Goal: Communication & Community: Answer question/provide support

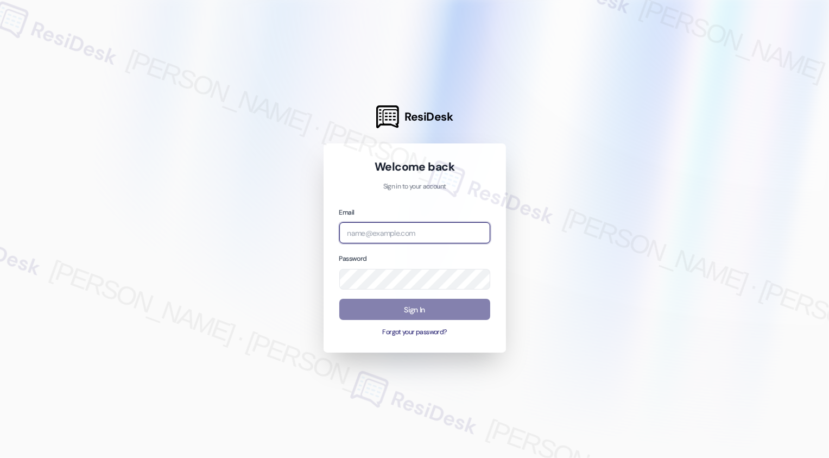
click at [385, 224] on input "email" at bounding box center [414, 232] width 151 height 21
type input "automated-surveys-venture_communities-[PERSON_NAME].[PERSON_NAME]@venture_[DOMA…"
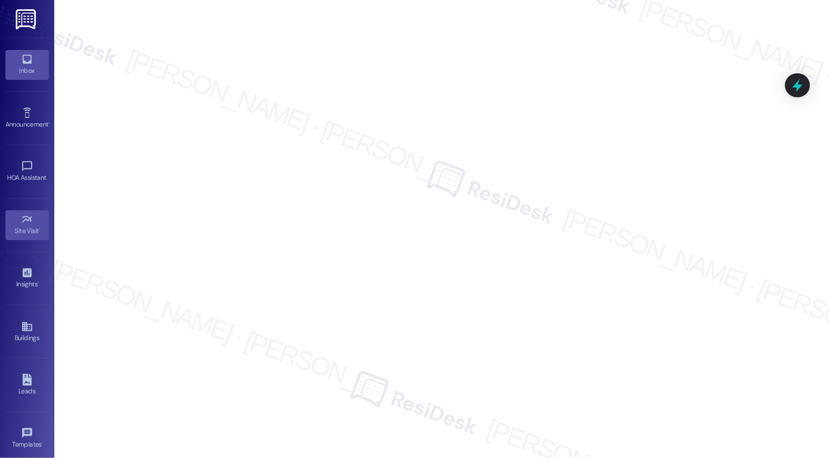
click at [27, 62] on icon at bounding box center [26, 59] width 9 height 9
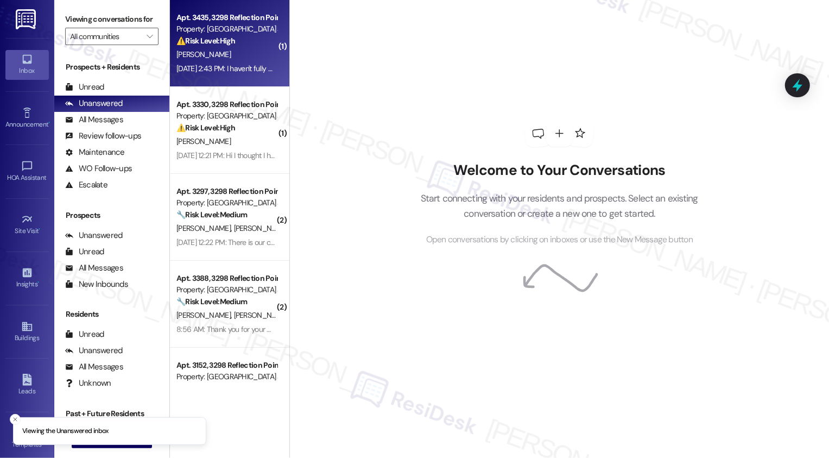
click at [230, 69] on div "[DATE] 2:43 PM: I haven't fully moved in yet, so I can't tell. But I have notic…" at bounding box center [454, 69] width 557 height 10
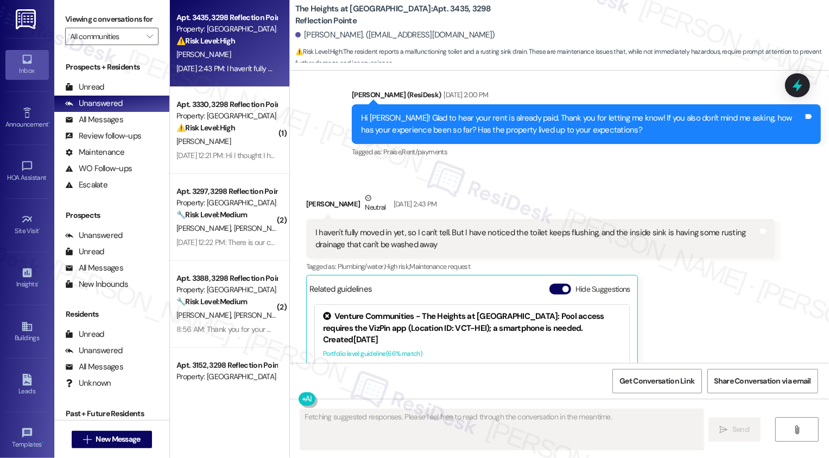
scroll to position [499, 0]
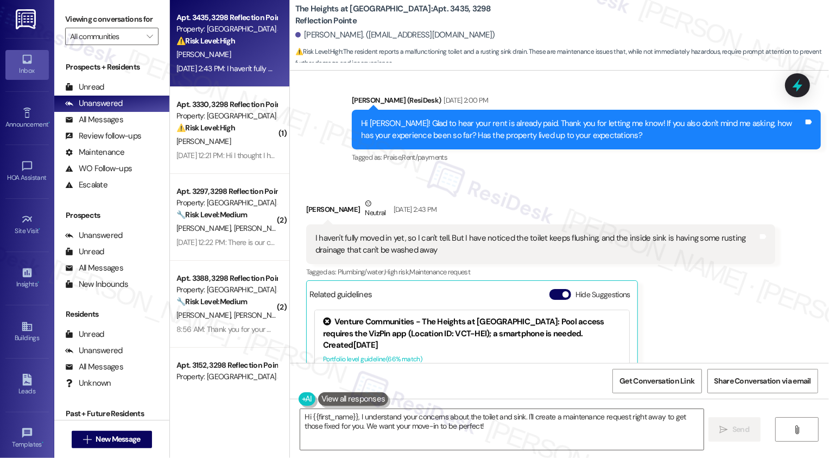
click at [524, 251] on div "I haven't fully moved in yet, so I can't tell. But I have noticed the toilet ke…" at bounding box center [536, 243] width 442 height 23
click at [585, 240] on div "I haven't fully moved in yet, so I can't tell. But I have noticed the toilet ke…" at bounding box center [536, 243] width 442 height 23
click at [379, 426] on textarea "Hi {{first_name}}, I understand your concerns about the toilet and sink. I'll c…" at bounding box center [501, 429] width 403 height 41
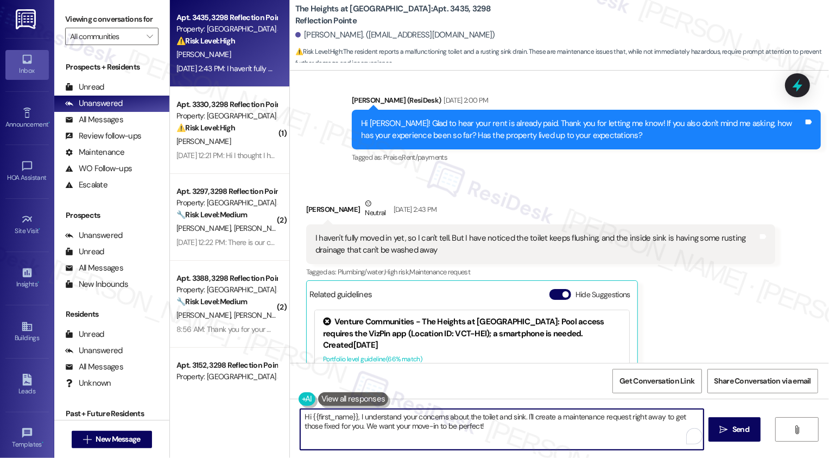
click at [477, 426] on textarea "Hi {{first_name}}, I understand your concerns about the toilet and sink. I'll c…" at bounding box center [501, 429] width 403 height 41
drag, startPoint x: 522, startPoint y: 415, endPoint x: 531, endPoint y: 423, distance: 12.3
click at [531, 423] on textarea "Hi {{first_name}}, I understand your concerns about the toilet and sink. I'll c…" at bounding box center [501, 429] width 403 height 41
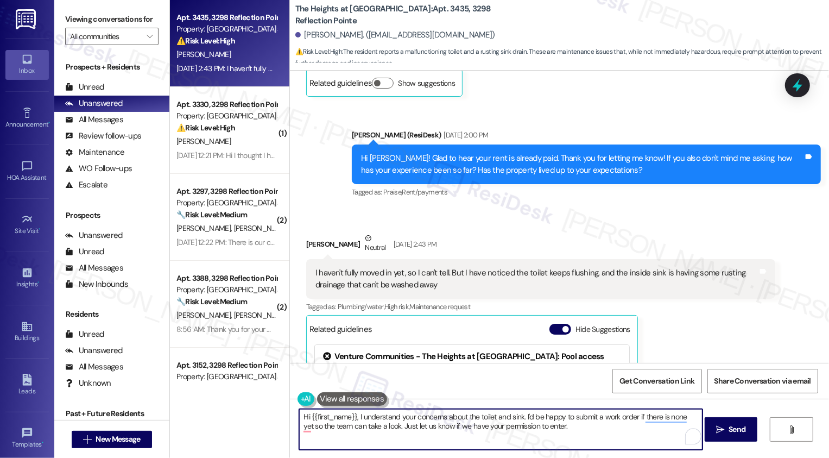
scroll to position [635, 0]
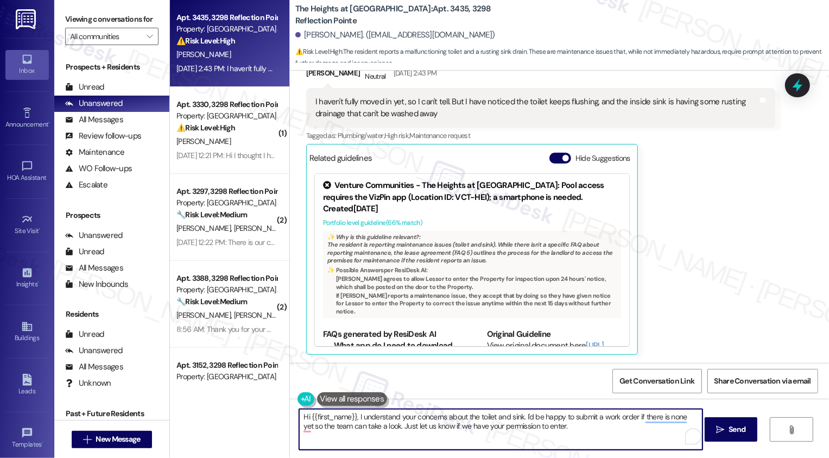
click at [351, 415] on textarea "Hi {{first_name}}, I understand your concerns about the toilet and sink. I'd be…" at bounding box center [500, 429] width 403 height 41
click at [497, 428] on textarea "Hi {{first_name}}, I hope your weekend went well! I understand your concerns ab…" at bounding box center [500, 429] width 403 height 41
type textarea "Hi {{first_name}}, I hope your weekend went well! I understand your concerns ab…"
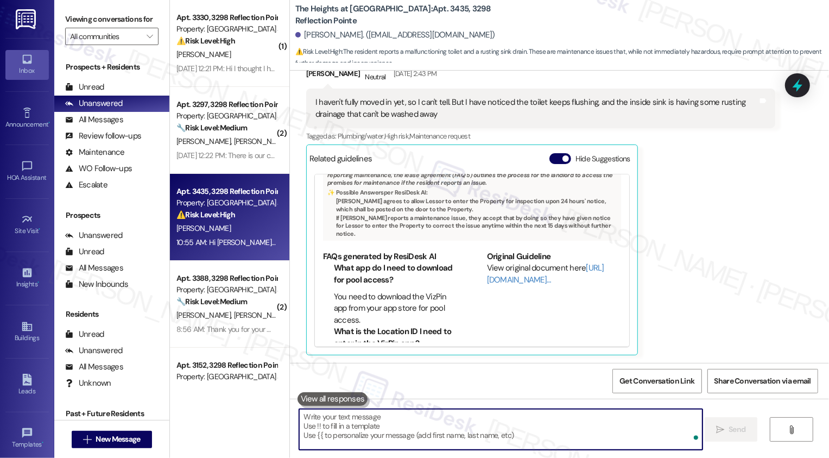
scroll to position [723, 0]
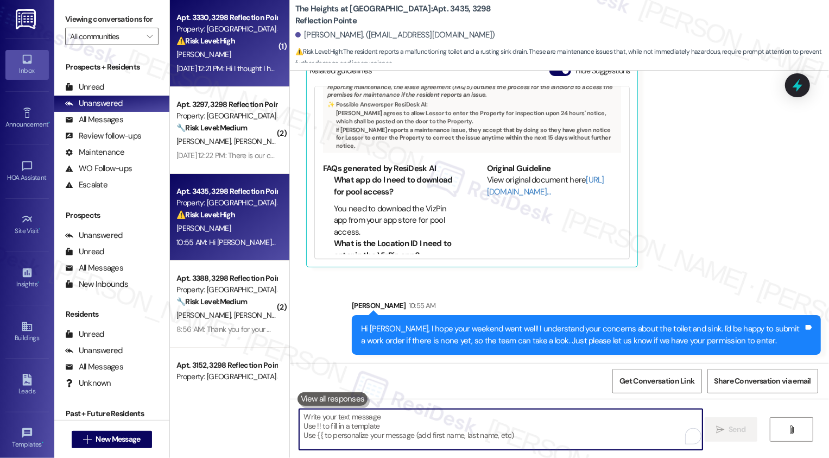
click at [246, 77] on div "Apt. 3330, 3298 Reflection Pointe Property: [GEOGRAPHIC_DATA] at [GEOGRAPHIC_DA…" at bounding box center [229, 43] width 119 height 87
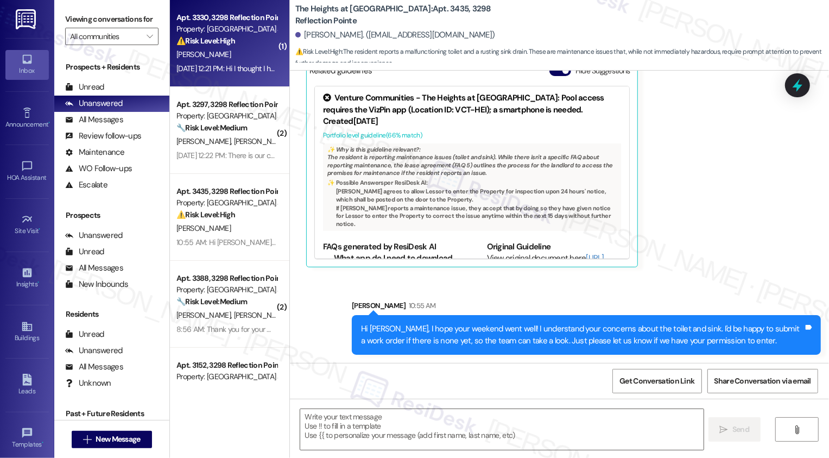
type textarea "Fetching suggested responses. Please feel free to read through the conversation…"
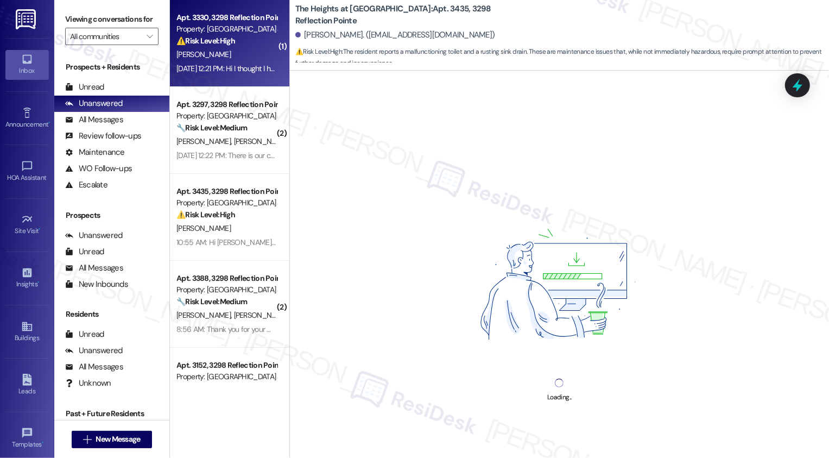
click at [246, 77] on div "Apt. 3330, 3298 Reflection Pointe Property: [GEOGRAPHIC_DATA] at [GEOGRAPHIC_DA…" at bounding box center [229, 43] width 119 height 87
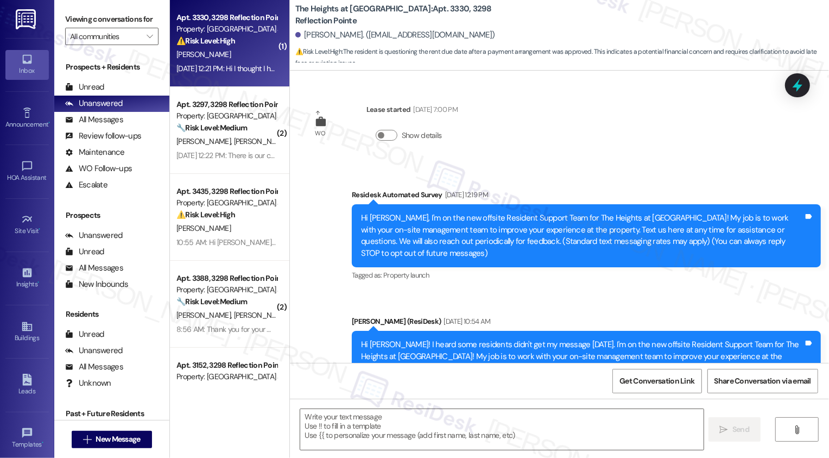
click at [246, 77] on div "Apt. 3330, 3298 Reflection Pointe Property: [GEOGRAPHIC_DATA] at [GEOGRAPHIC_DA…" at bounding box center [229, 43] width 119 height 87
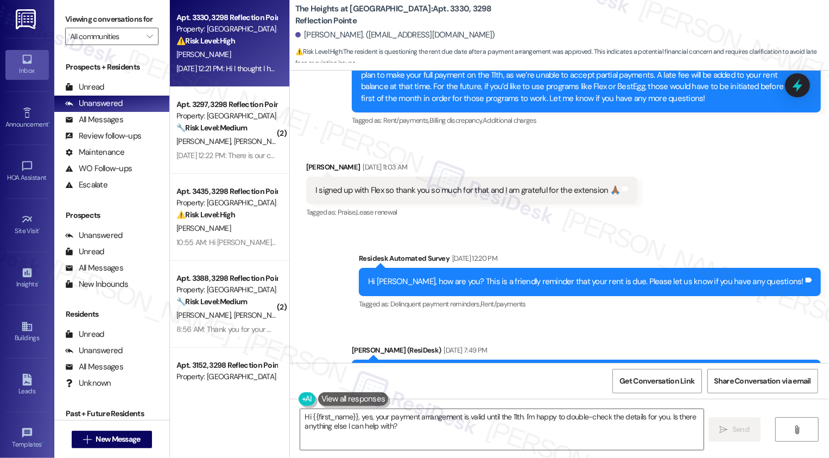
scroll to position [5307, 0]
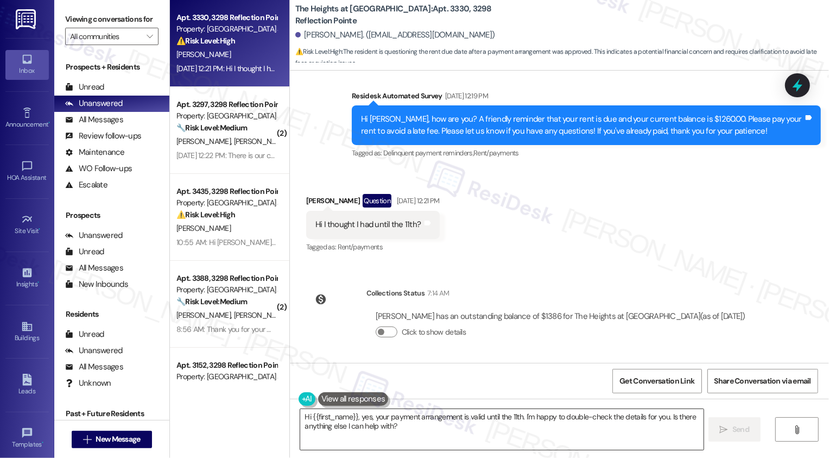
click at [364, 431] on textarea "Hi {{first_name}}, yes, your payment arrangement is valid until the 11th. I'm h…" at bounding box center [501, 429] width 403 height 41
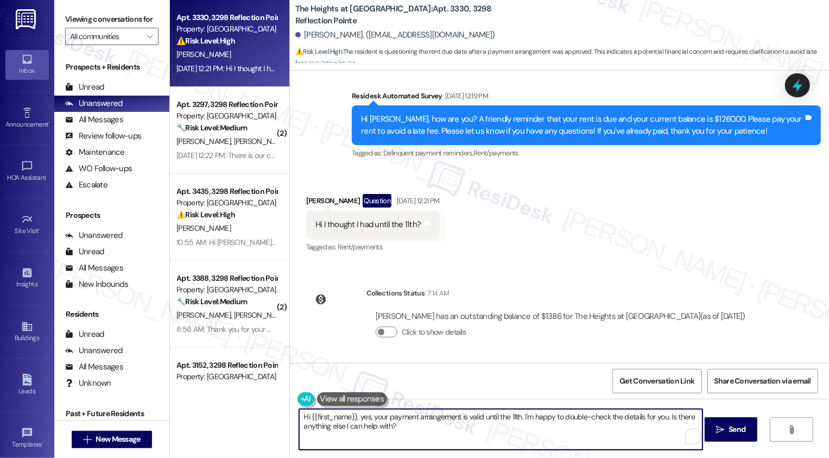
click at [412, 435] on textarea "Hi {{first_name}}, yes, your payment arrangement is valid until the 11th. I'm h…" at bounding box center [500, 429] width 403 height 41
click at [541, 430] on textarea "Hi {{first_name}}, yes, your payment arrangement is valid until the 11th. I'm h…" at bounding box center [500, 429] width 403 height 41
drag, startPoint x: 520, startPoint y: 415, endPoint x: 535, endPoint y: 434, distance: 24.8
click at [534, 434] on textarea "Hi {{first_name}}, yes, your payment arrangement is valid until the 11th. I'm h…" at bounding box center [500, 429] width 403 height 41
click at [528, 422] on textarea "Hi {{first_name}}, yes, your payment arrangement is valid until the 11th. Pleas…" at bounding box center [500, 429] width 403 height 41
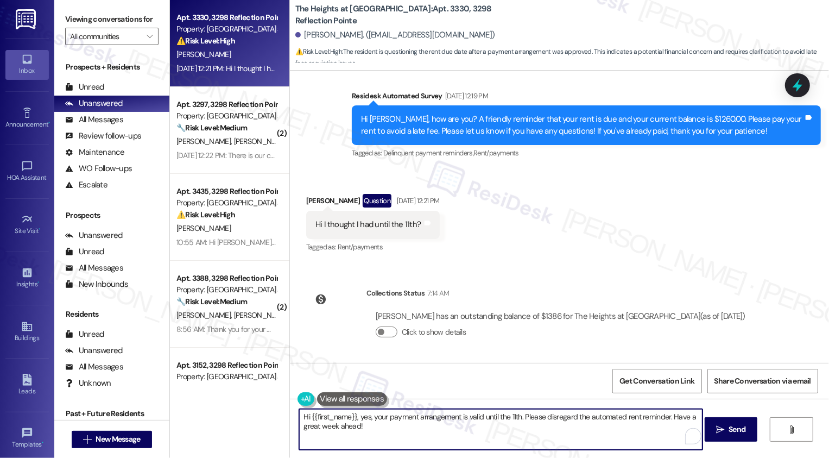
click at [533, 426] on textarea "Hi {{first_name}}, yes, your payment arrangement is valid until the 11th. Pleas…" at bounding box center [500, 429] width 403 height 41
type textarea "Hi {{first_name}}, yes, your payment arrangement is valid until the 11th. Pleas…"
click at [737, 430] on span "Send" at bounding box center [737, 428] width 17 height 11
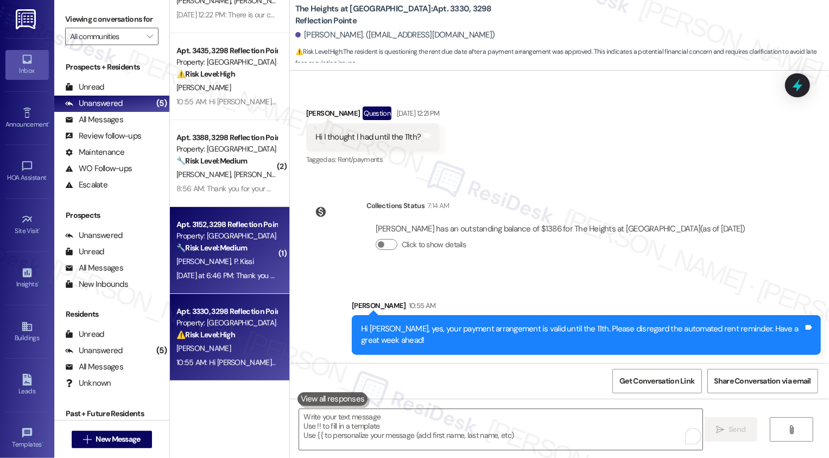
scroll to position [0, 0]
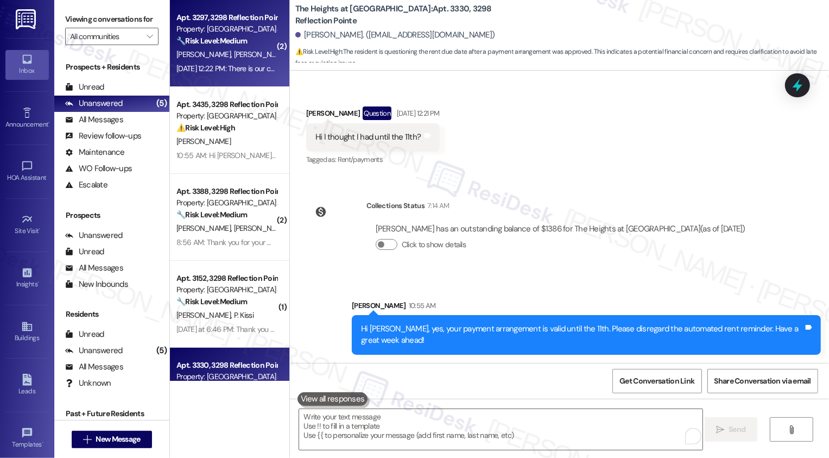
click at [206, 70] on div "[DATE] 12:22 PM: There is our confirmation number [DATE] 12:22 PM: There is our…" at bounding box center [254, 69] width 156 height 10
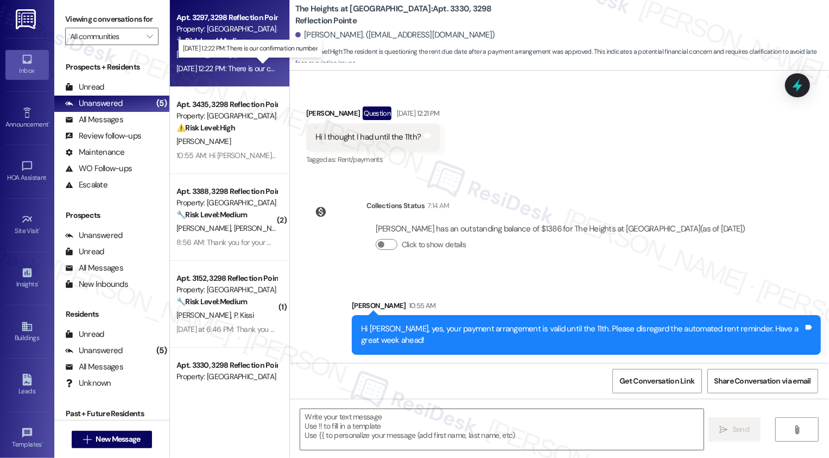
type textarea "Fetching suggested responses. Please feel free to read through the conversation…"
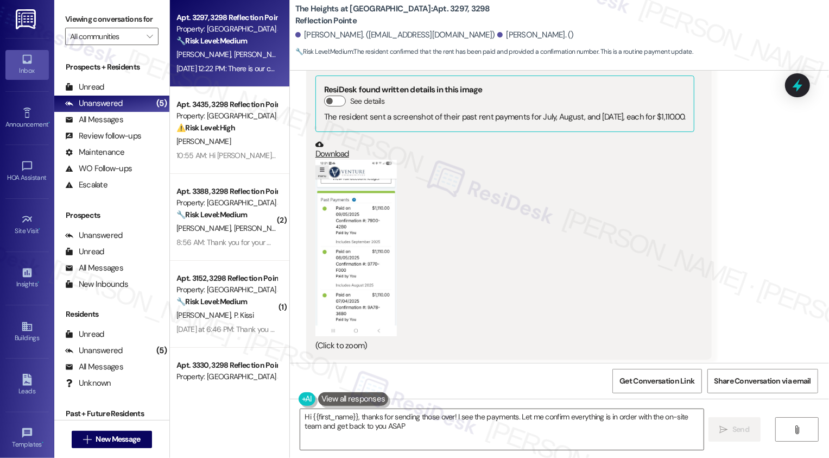
type textarea "Hi {{first_name}}, thanks for sending those over! I see the payments. Let me co…"
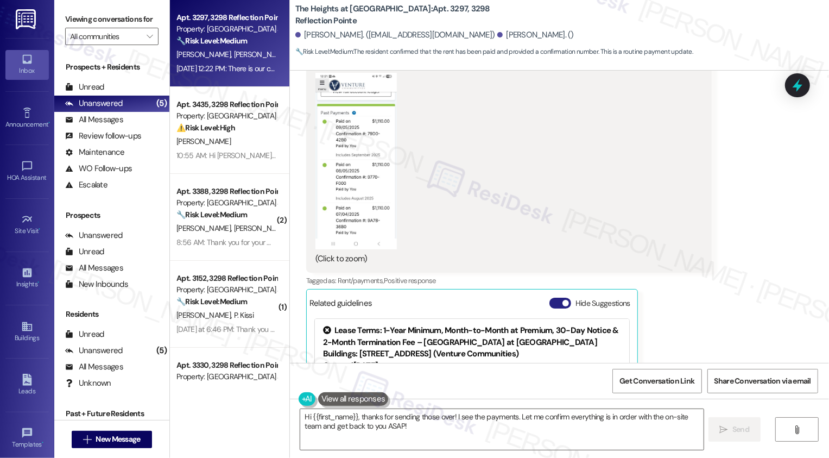
click at [553, 298] on button "Hide Suggestions" at bounding box center [560, 303] width 22 height 11
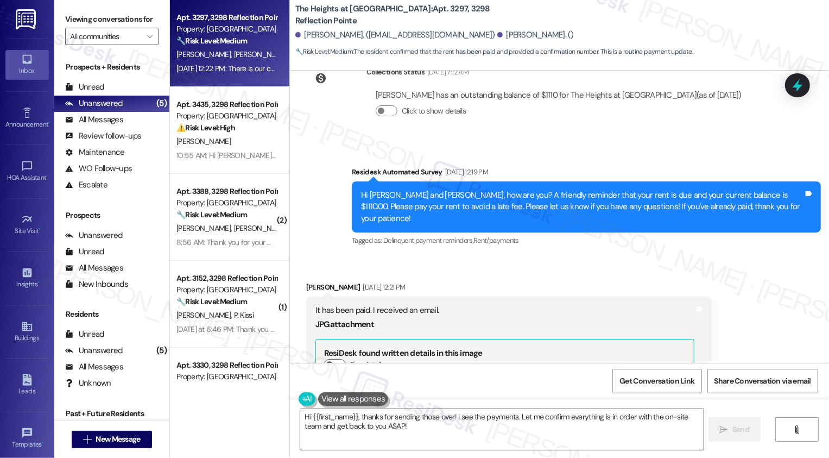
scroll to position [585, 0]
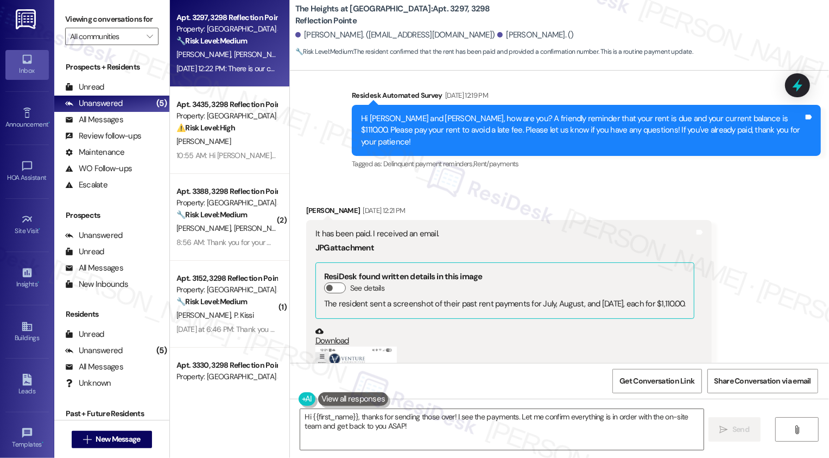
scroll to position [642, 0]
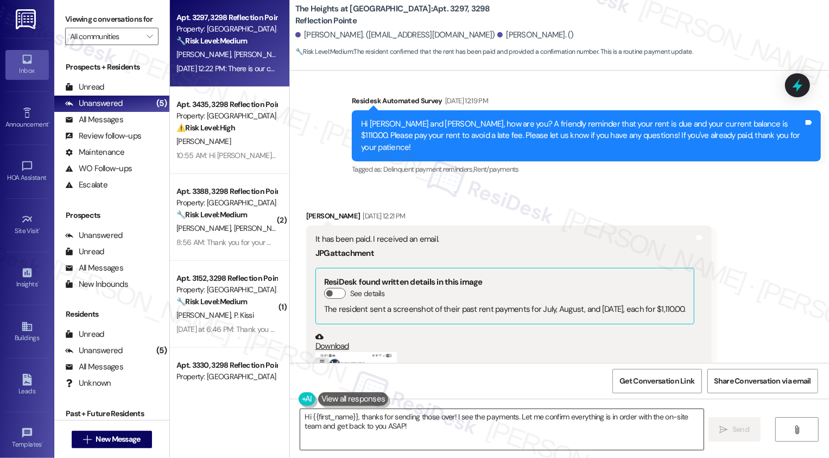
click at [387, 438] on textarea "Hi {{first_name}}, thanks for sending those over! I see the payments. Let me co…" at bounding box center [501, 429] width 403 height 41
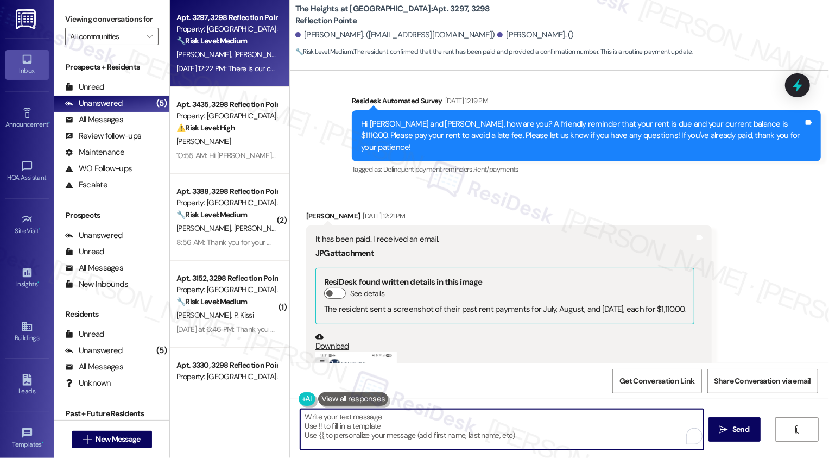
paste textarea "Thanks for the heads-up, {{first_name}}! Sometimes it just takes a little time …"
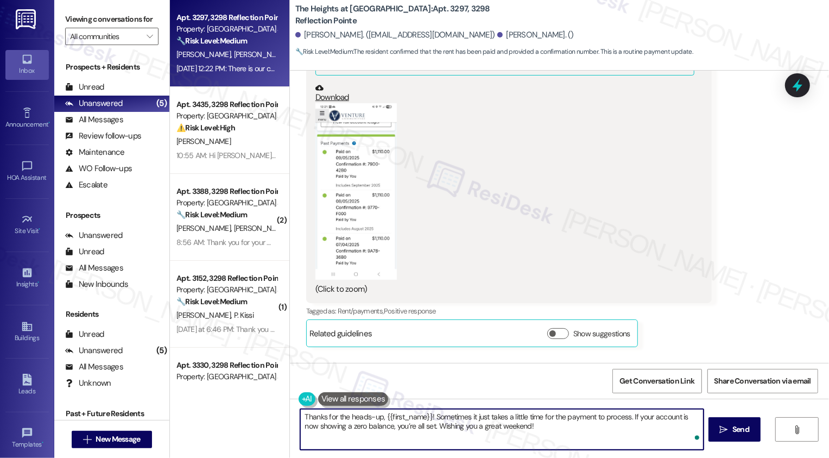
scroll to position [919, 0]
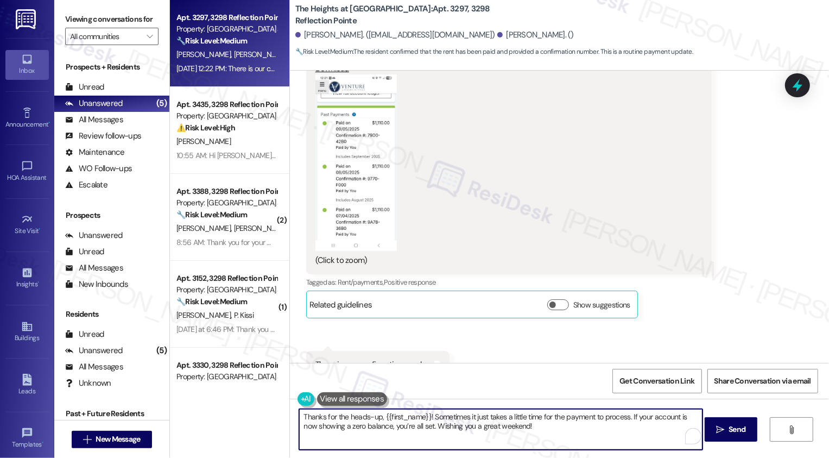
click at [406, 419] on textarea "Thanks for the heads-up, {{first_name}}! Sometimes it just takes a little time …" at bounding box center [500, 429] width 403 height 41
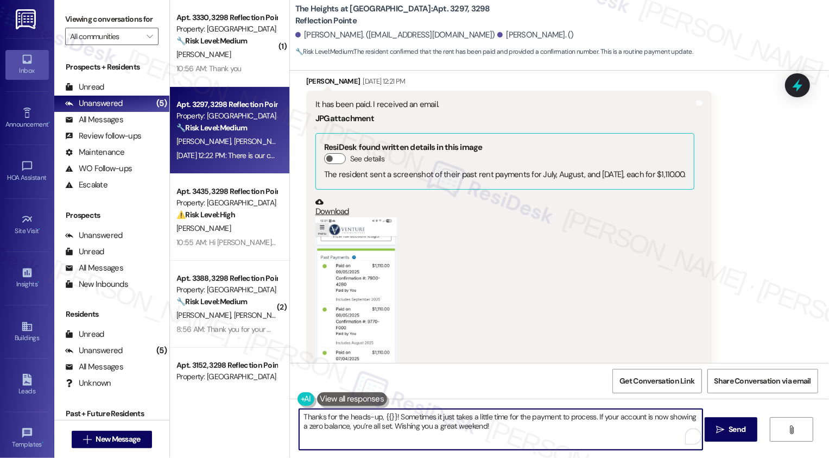
scroll to position [722, 0]
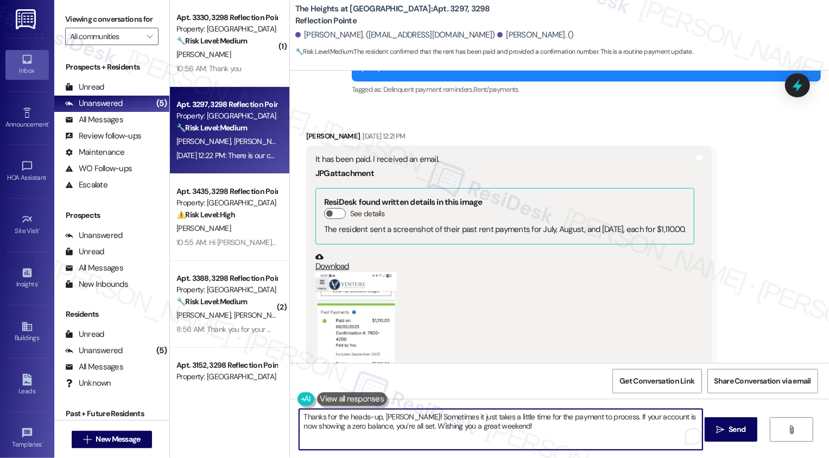
click at [528, 425] on textarea "Thanks for the heads-up, [PERSON_NAME]! Sometimes it just takes a little time f…" at bounding box center [500, 429] width 403 height 41
drag, startPoint x: 603, startPoint y: 416, endPoint x: 413, endPoint y: 423, distance: 190.7
click at [413, 426] on textarea "Thanks for the heads-up, [PERSON_NAME]! Sometimes it just takes a little time f…" at bounding box center [500, 429] width 403 height 41
click at [312, 427] on textarea "Thanks for the heads-up, [PERSON_NAME]! Sometimes it just takes a little time f…" at bounding box center [500, 429] width 403 height 41
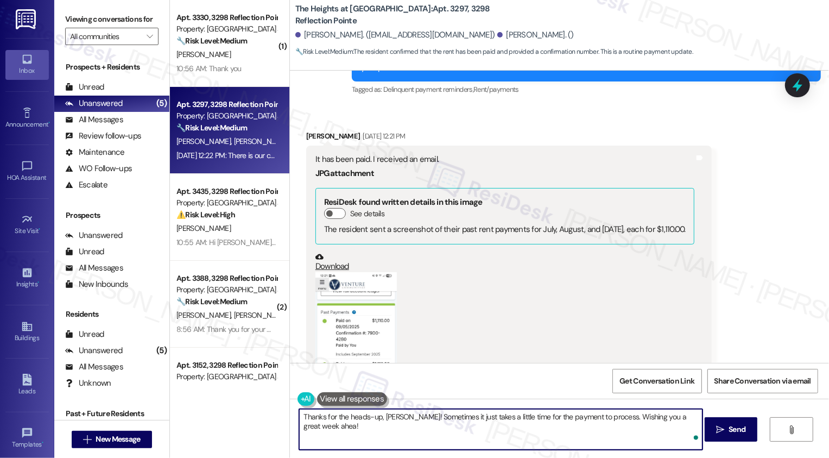
type textarea "Thanks for the heads-up, [PERSON_NAME]! Sometimes it just takes a little time f…"
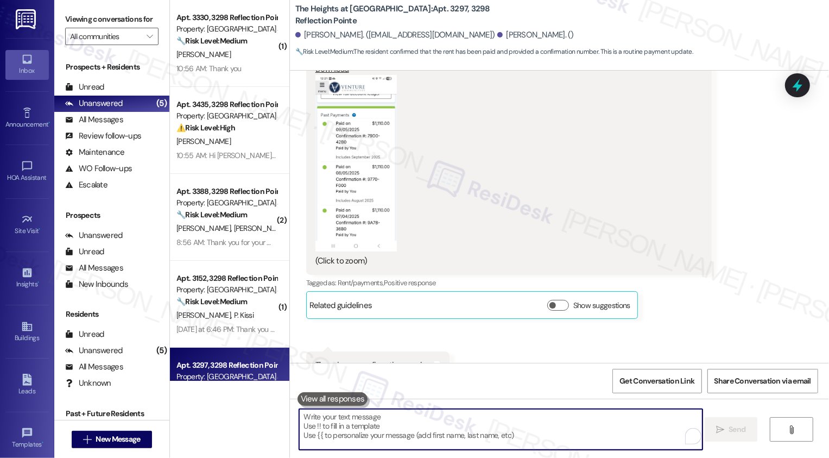
scroll to position [995, 0]
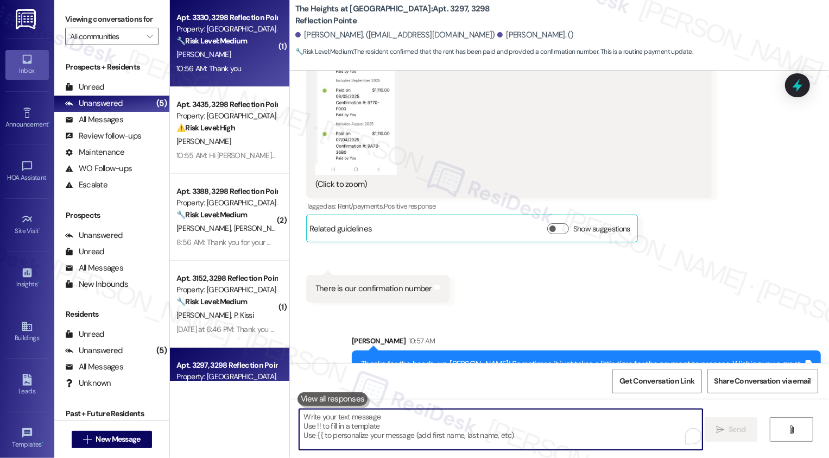
click at [233, 59] on div "[PERSON_NAME]" at bounding box center [226, 55] width 103 height 14
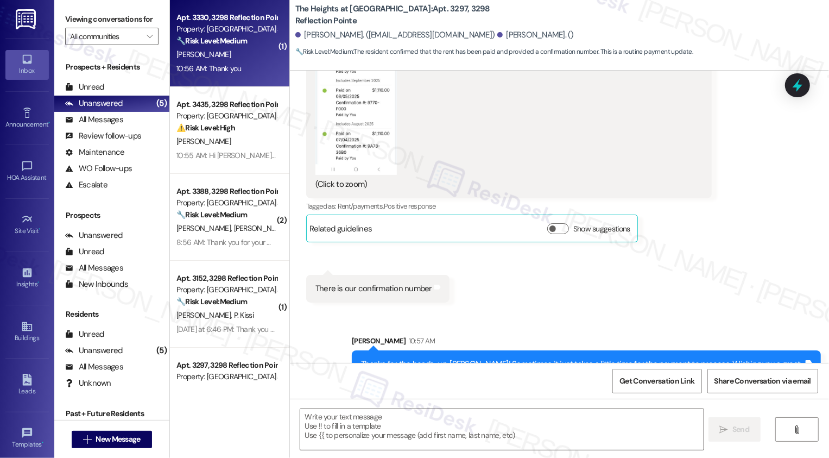
type textarea "Fetching suggested responses. Please feel free to read through the conversation…"
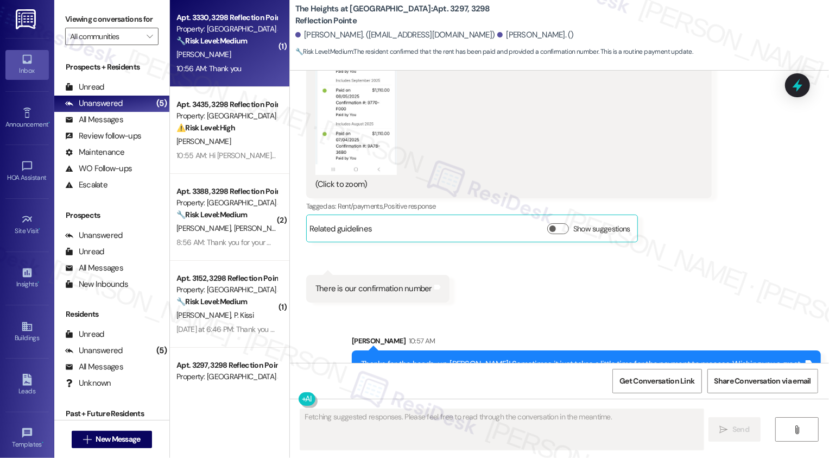
click at [233, 59] on div "[PERSON_NAME]" at bounding box center [226, 55] width 103 height 14
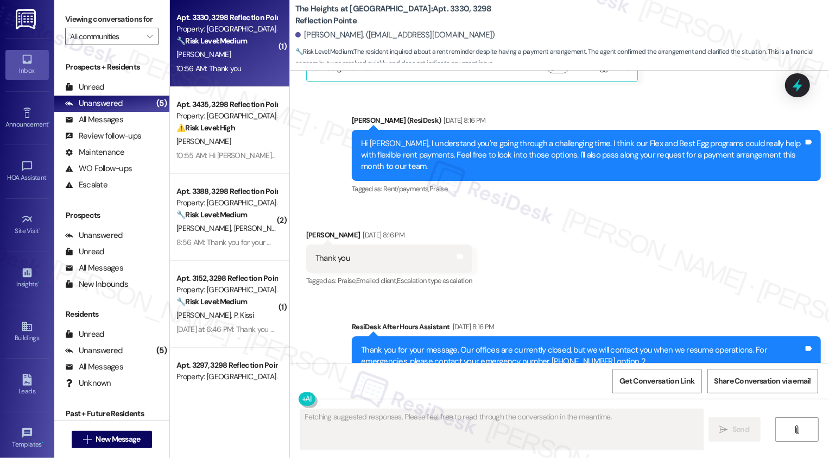
scroll to position [5502, 0]
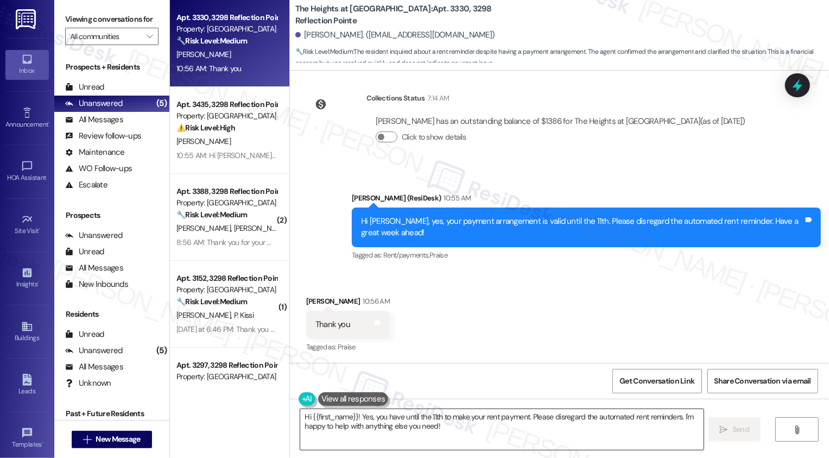
click at [451, 431] on textarea "Hi {{first_name}}! Yes, you have until the 11th to make your rent payment. Plea…" at bounding box center [501, 429] width 403 height 41
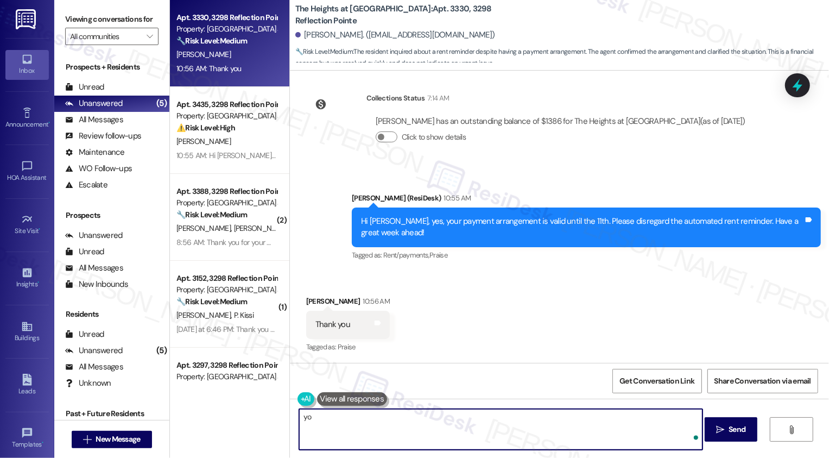
type textarea "y"
type textarea "You're very welcome!"
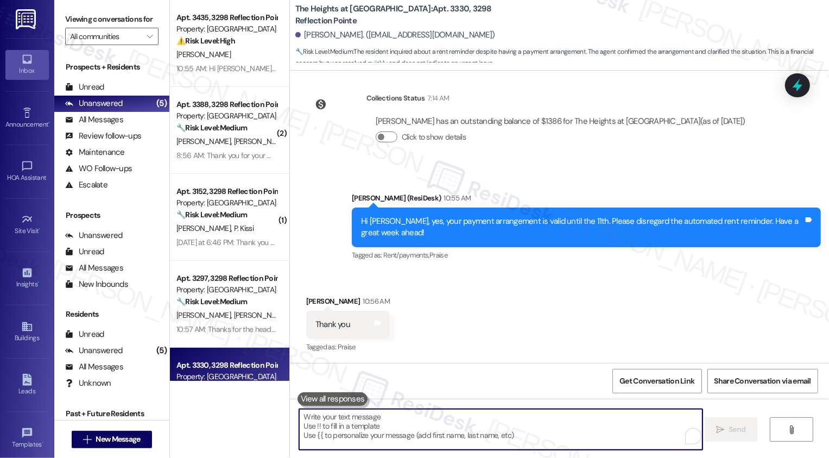
scroll to position [5578, 0]
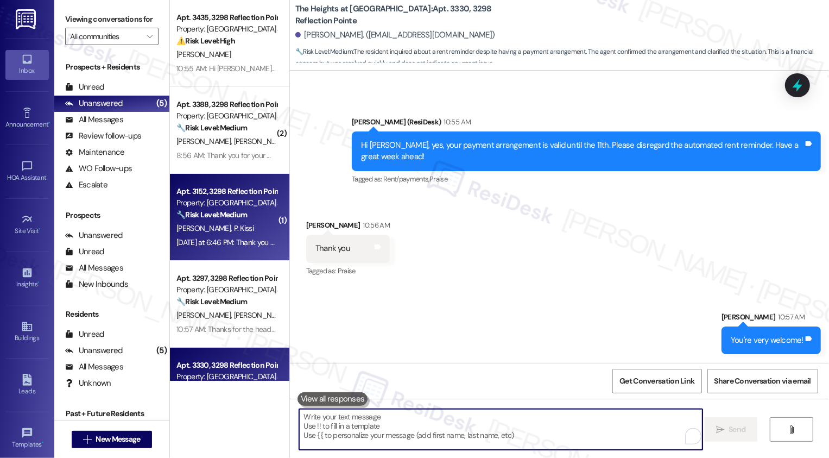
click at [217, 178] on div "Apt. 3152, 3298 Reflection Pointe Property: [GEOGRAPHIC_DATA] at [GEOGRAPHIC_DA…" at bounding box center [229, 217] width 119 height 87
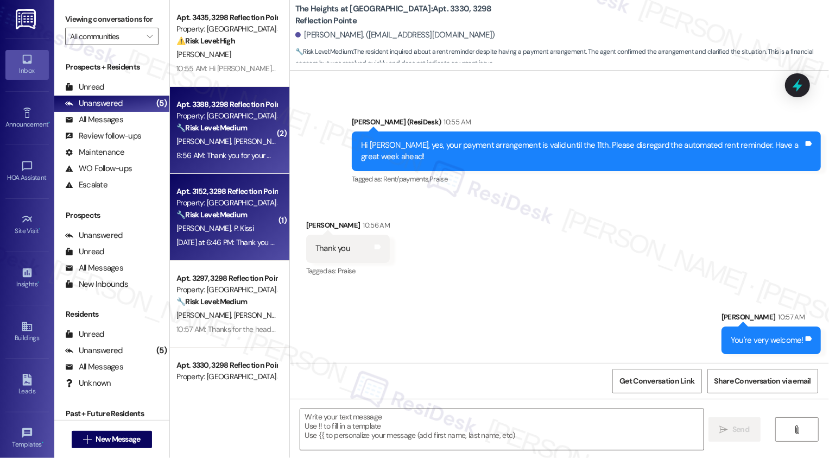
click at [220, 149] on div "8:56 AM: Thank you for your message. Our offices are currently closed, but we w…" at bounding box center [226, 156] width 103 height 14
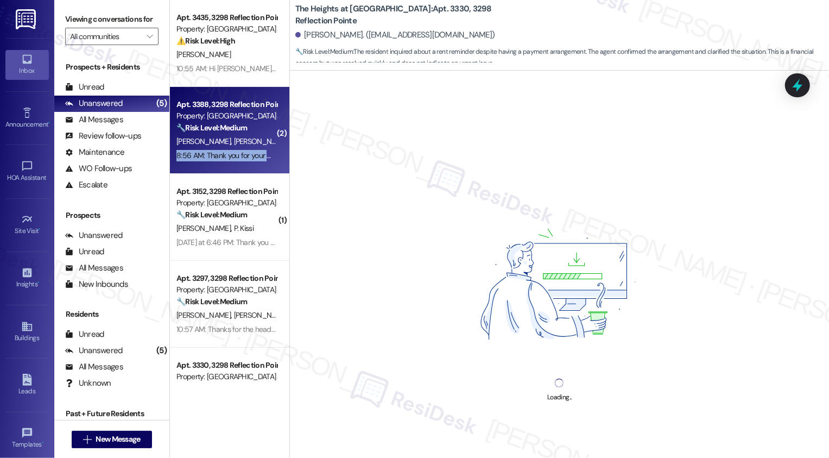
click at [220, 149] on div "8:56 AM: Thank you for your message. Our offices are currently closed, but we w…" at bounding box center [226, 156] width 103 height 14
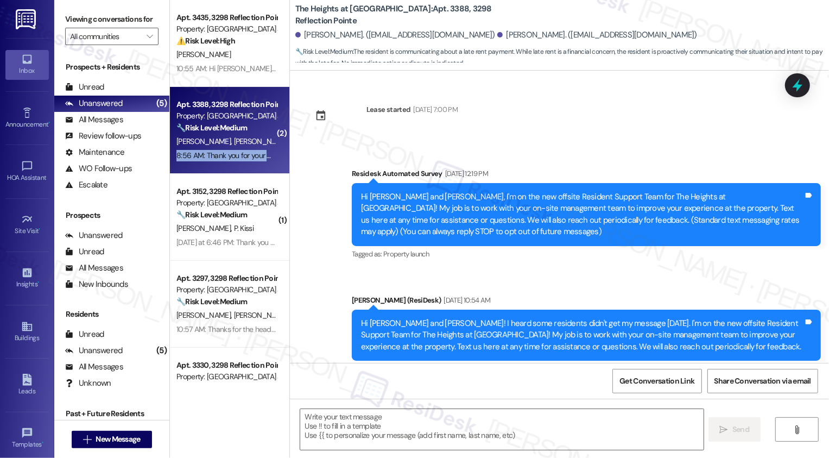
click at [220, 149] on div "8:56 AM: Thank you for your message. Our offices are currently closed, but we w…" at bounding box center [226, 156] width 103 height 14
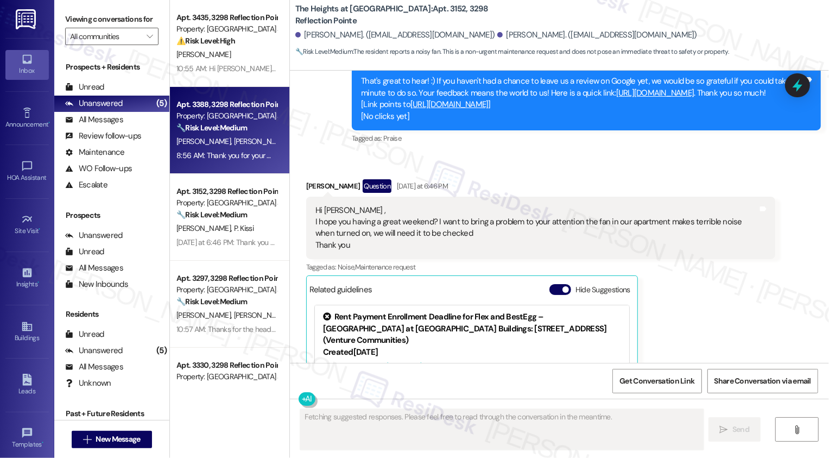
scroll to position [4175, 0]
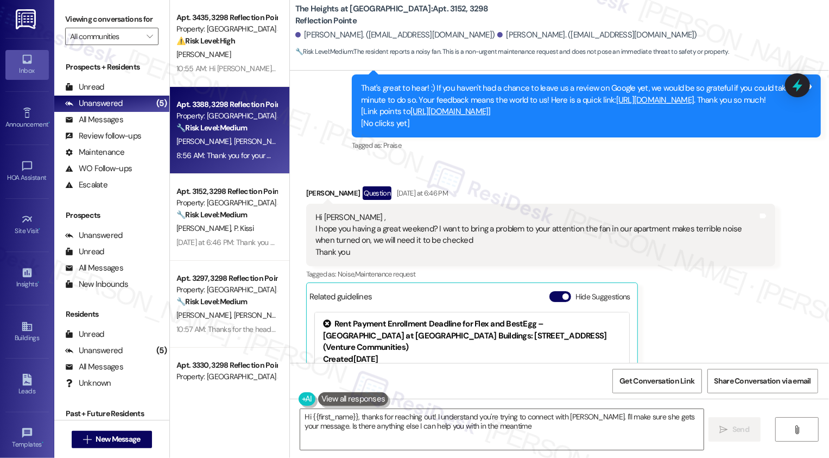
type textarea "Hi {{first_name}}, thanks for reaching out! I understand you're trying to conne…"
click at [504, 441] on textarea "Hi {{first_name}}, thanks for reaching out! I understand you're trying to conne…" at bounding box center [501, 429] width 403 height 41
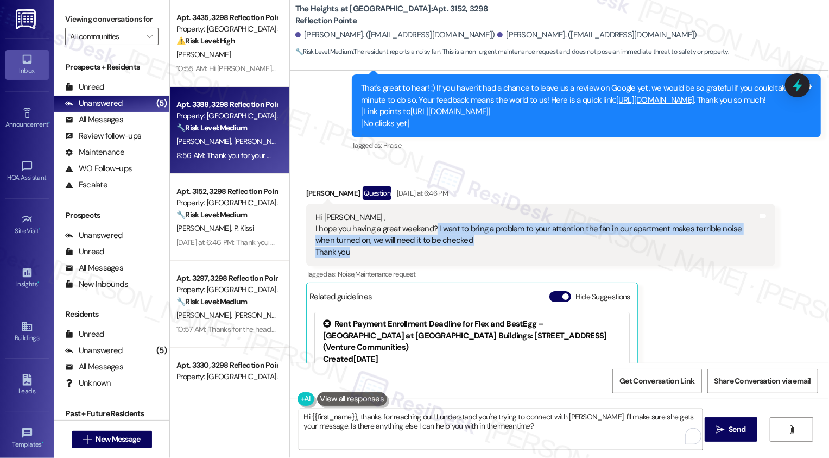
drag, startPoint x: 429, startPoint y: 216, endPoint x: 466, endPoint y: 234, distance: 41.8
click at [466, 235] on div "Hi [PERSON_NAME] , I hope you having a great weekend? I want to bring a problem…" at bounding box center [536, 235] width 442 height 47
copy div "I want to bring a problem to your attention the fan in our apartment makes terr…"
click at [466, 234] on div "Hi [PERSON_NAME] , I hope you having a great weekend? I want to bring a problem…" at bounding box center [536, 235] width 442 height 47
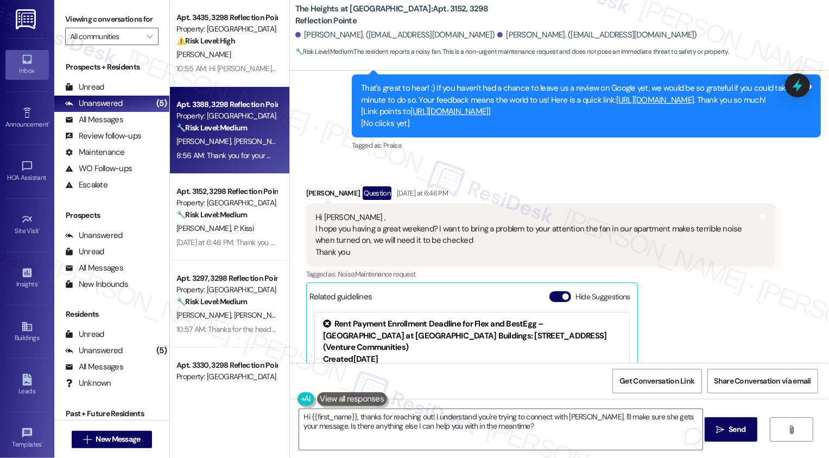
click at [492, 245] on div "Hi [PERSON_NAME] , I hope you having a great weekend? I want to bring a problem…" at bounding box center [536, 235] width 442 height 47
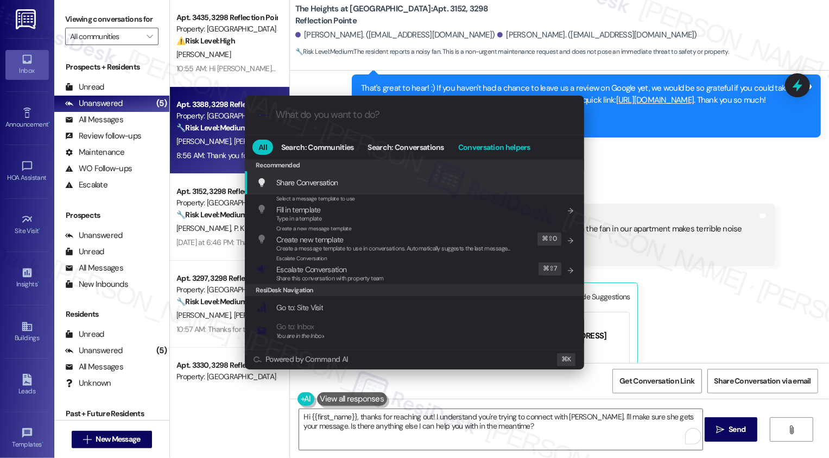
click at [480, 149] on span "Conversation helpers" at bounding box center [494, 147] width 72 height 8
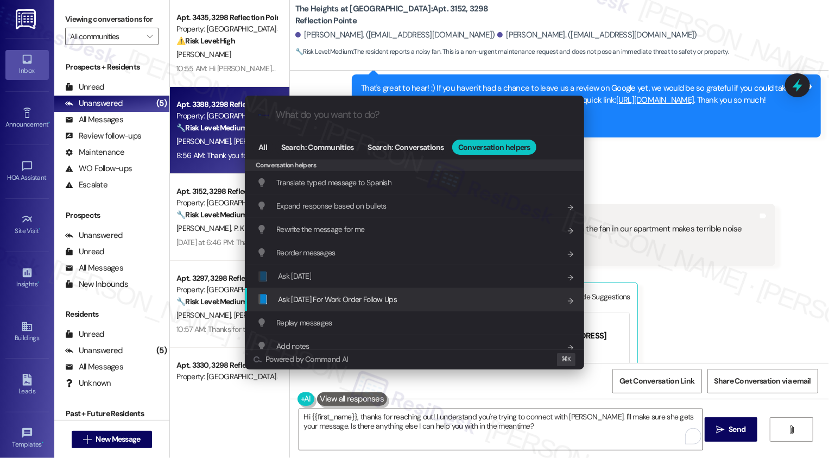
click at [361, 299] on span "Ask [DATE] For Work Order Follow Ups" at bounding box center [337, 299] width 119 height 10
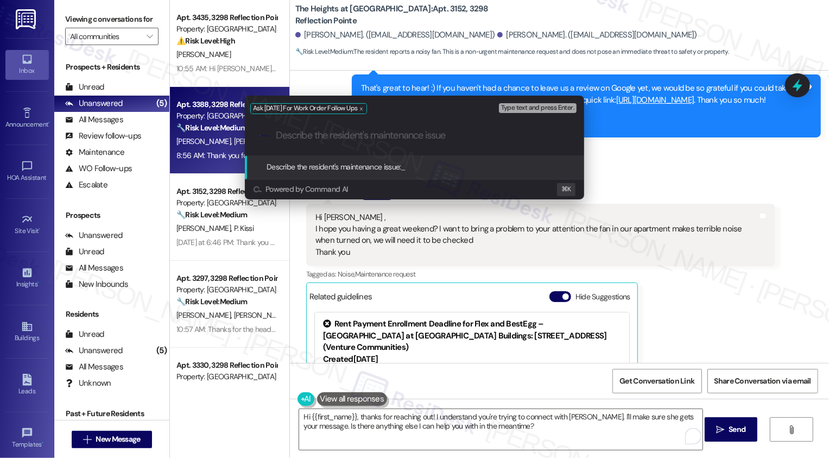
paste input "I want to bring a problem to your attention the fan in our apartment makes terr…"
type input "I want to bring a problem to your attention the fan in our apartment makes terr…"
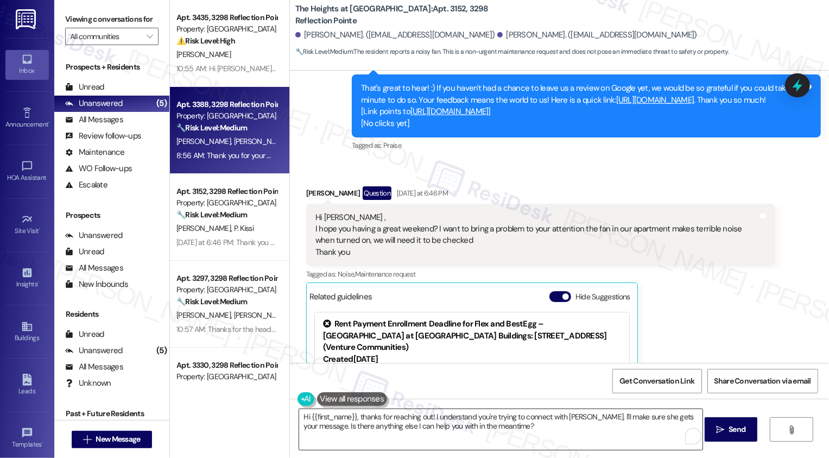
click at [362, 419] on textarea "Hi {{first_name}}, thanks for reaching out! I understand you're trying to conne…" at bounding box center [500, 429] width 403 height 41
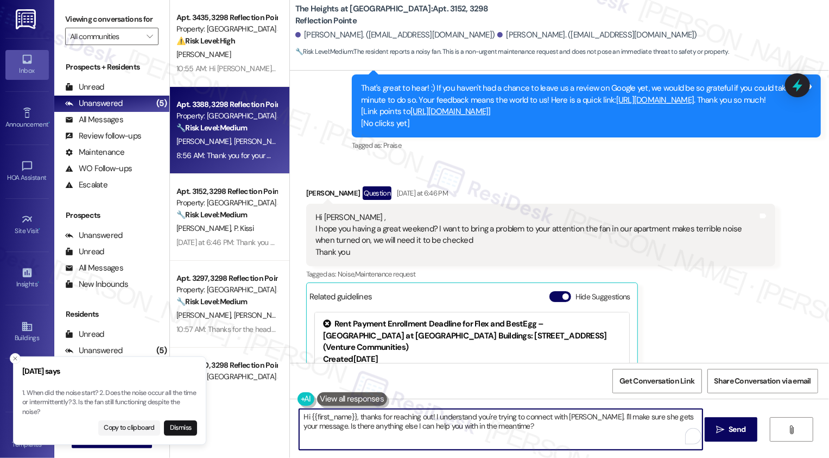
click at [427, 426] on textarea "Hi {{first_name}}, thanks for reaching out! I understand you're trying to conne…" at bounding box center [500, 429] width 403 height 41
drag, startPoint x: 306, startPoint y: 414, endPoint x: 351, endPoint y: 416, distance: 44.6
click at [351, 416] on textarea "Hi {{first_name}}, thanks for reaching out! I understand you're trying to conne…" at bounding box center [500, 429] width 403 height 41
click at [299, 418] on textarea "Hi [PERSON_NAME] thanks for reaching out! I understand you're trying to connect…" at bounding box center [500, 429] width 403 height 41
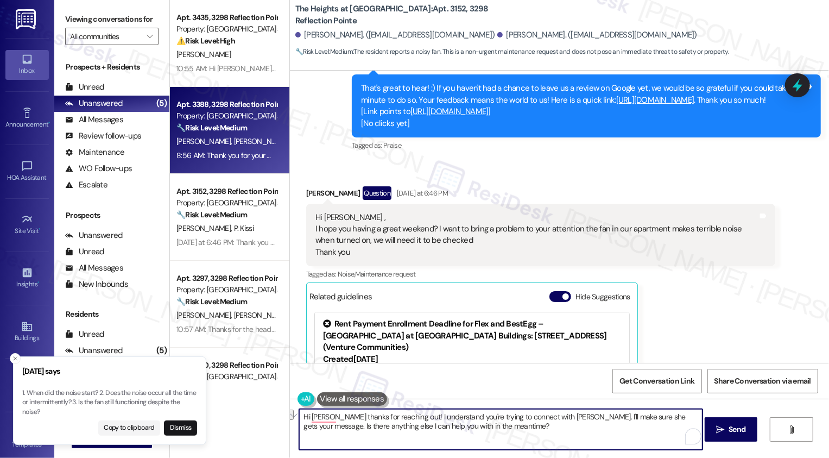
drag, startPoint x: 330, startPoint y: 416, endPoint x: 401, endPoint y: 419, distance: 71.2
click at [402, 420] on textarea "Hi [PERSON_NAME] thanks for reaching out! I understand you're trying to connect…" at bounding box center [500, 429] width 403 height 41
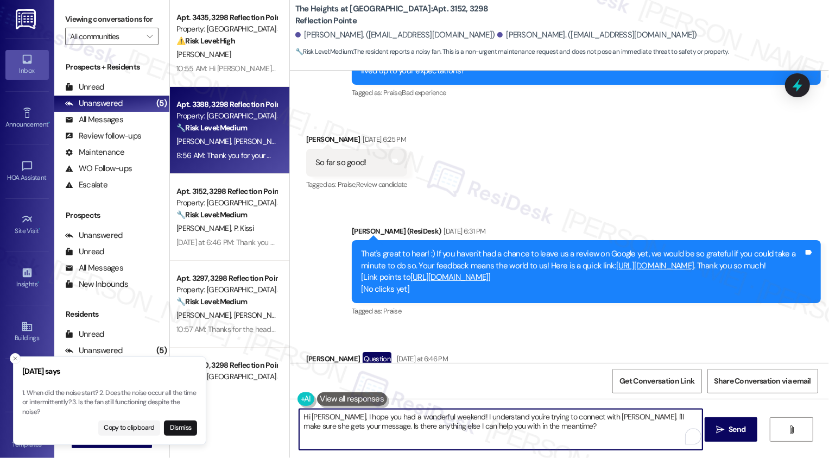
scroll to position [4001, 0]
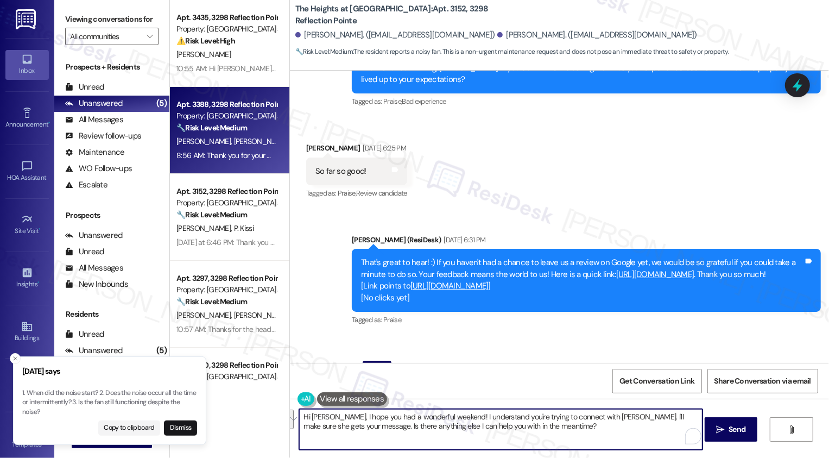
drag, startPoint x: 451, startPoint y: 416, endPoint x: 561, endPoint y: 434, distance: 111.7
click at [561, 434] on textarea "Hi [PERSON_NAME], I hope you had a wonderful weekend! I understand you're tryin…" at bounding box center [500, 429] width 403 height 41
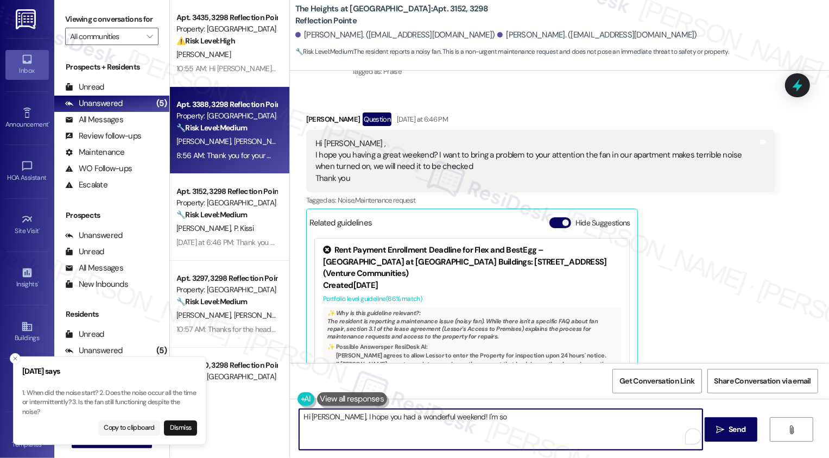
scroll to position [4246, 0]
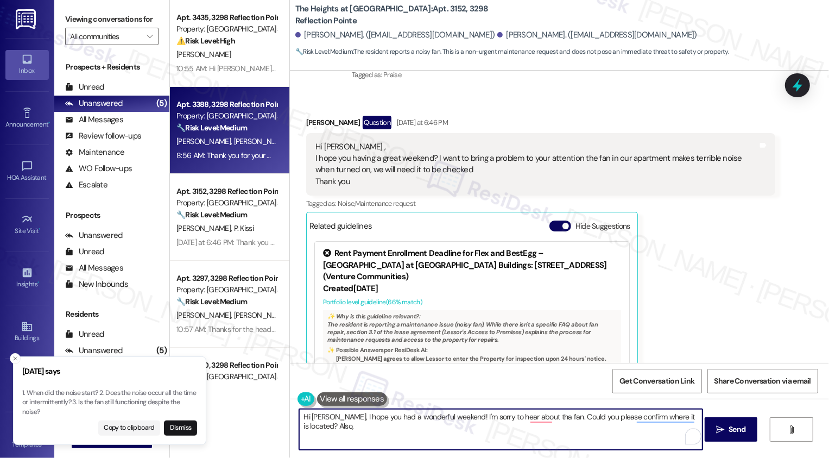
type textarea "Hi [PERSON_NAME], I hope you had a wonderful weekend! I'm sorry to hear about t…"
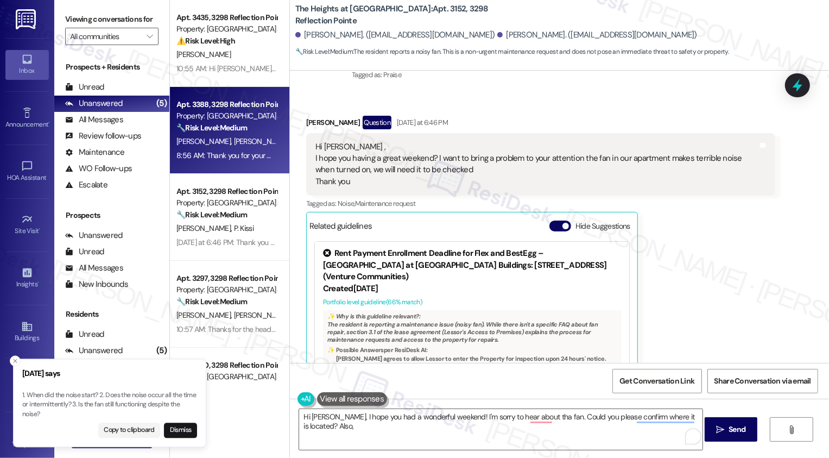
click at [104, 395] on p "1. When did the noise start? 2. Does the noise occur all the time or intermitte…" at bounding box center [109, 404] width 175 height 29
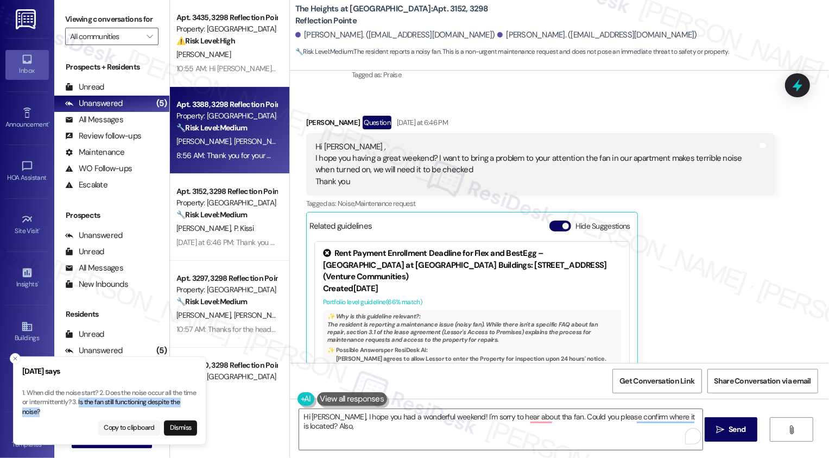
drag, startPoint x: 93, startPoint y: 402, endPoint x: 106, endPoint y: 409, distance: 14.8
click at [106, 410] on p "1. When did the noise start? 2. Does the noise occur all the time or intermitte…" at bounding box center [109, 402] width 175 height 29
copy p "Is the fan still functioning despite the noise?"
click at [440, 437] on textarea "Hi [PERSON_NAME], I hope you had a wonderful weekend! I'm sorry to hear about t…" at bounding box center [500, 429] width 403 height 41
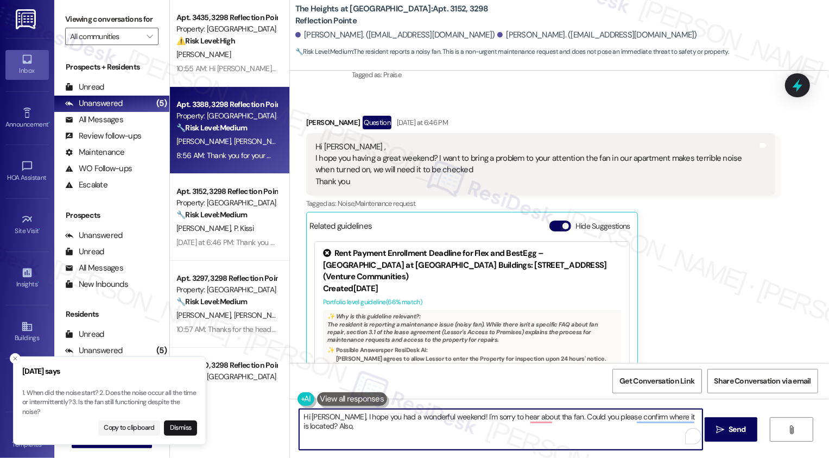
paste textarea "Is the fan still functioning despite the noise?"
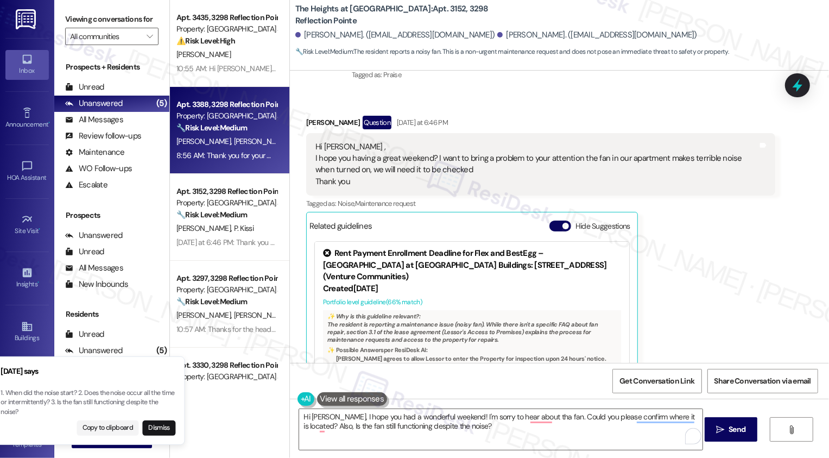
drag, startPoint x: 106, startPoint y: 391, endPoint x: 93, endPoint y: 403, distance: 17.7
click at [93, 403] on p "1. When did the noise start? 2. Does the noise occur all the time or intermitte…" at bounding box center [88, 402] width 175 height 29
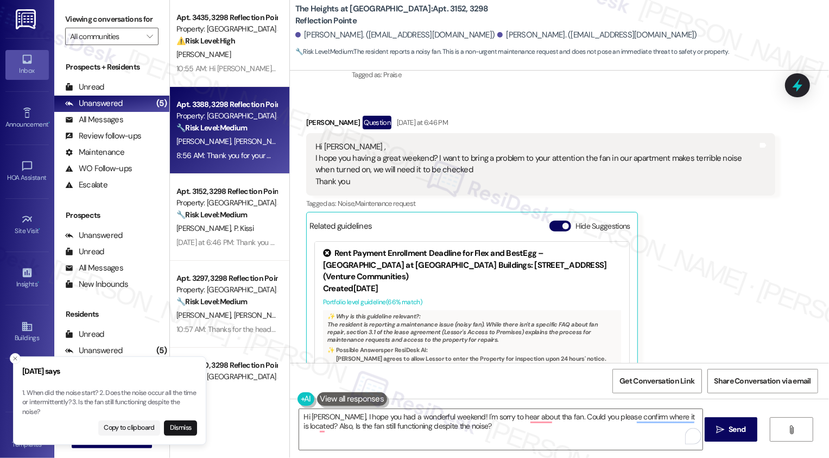
click at [107, 393] on p "1. When did the noise start? 2. Does the noise occur all the time or intermitte…" at bounding box center [109, 402] width 175 height 29
click at [305, 419] on textarea "Hi [PERSON_NAME], I hope you had a wonderful weekend! I'm sorry to hear about t…" at bounding box center [500, 429] width 403 height 41
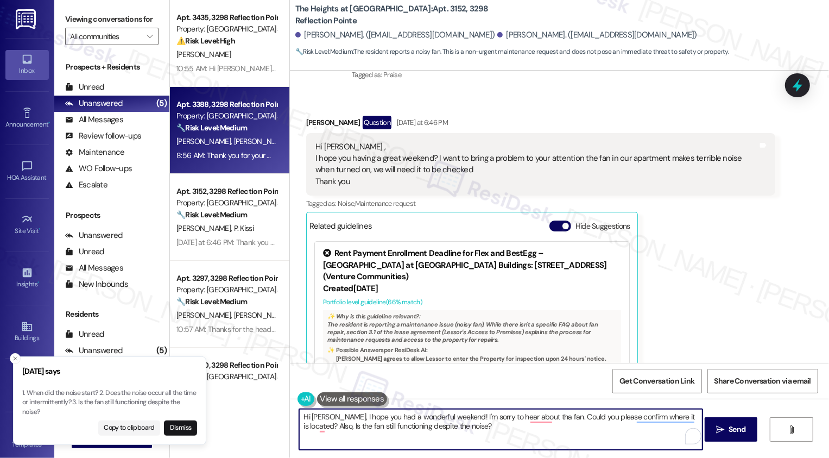
drag, startPoint x: 311, startPoint y: 425, endPoint x: 525, endPoint y: 452, distance: 215.6
click at [525, 452] on div "Hi [PERSON_NAME], I hope you had a wonderful weekend! I'm sorry to hear about t…" at bounding box center [559, 439] width 539 height 81
paste textarea "Does the noise occur all the time or intermittently?"
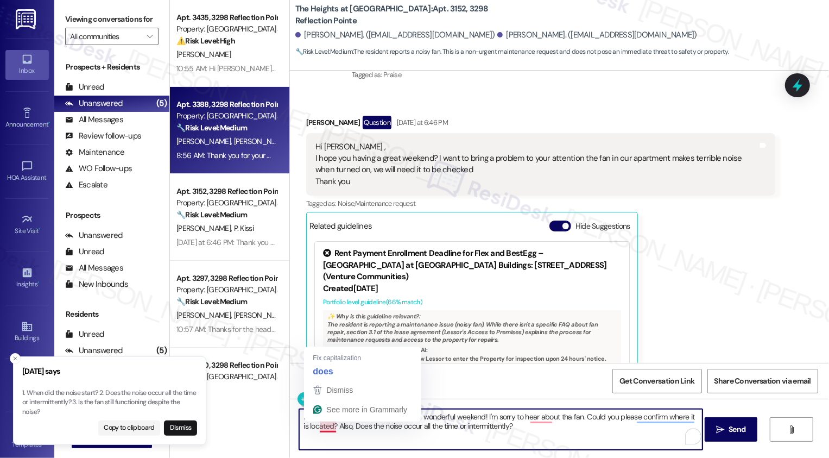
click at [318, 427] on textarea "Hi [PERSON_NAME], I hope you had a wonderful weekend! I'm sorry to hear about t…" at bounding box center [500, 429] width 403 height 41
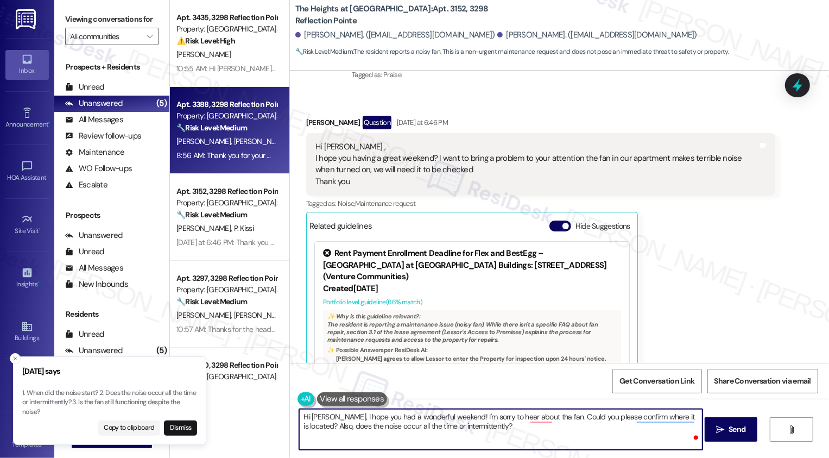
click at [402, 427] on textarea "Hi [PERSON_NAME], I hope you had a wonderful weekend! I'm sorry to hear about t…" at bounding box center [500, 429] width 403 height 41
click at [494, 428] on textarea "Hi [PERSON_NAME], I hope you had a wonderful weekend! I'm sorry to hear about t…" at bounding box center [500, 429] width 403 height 41
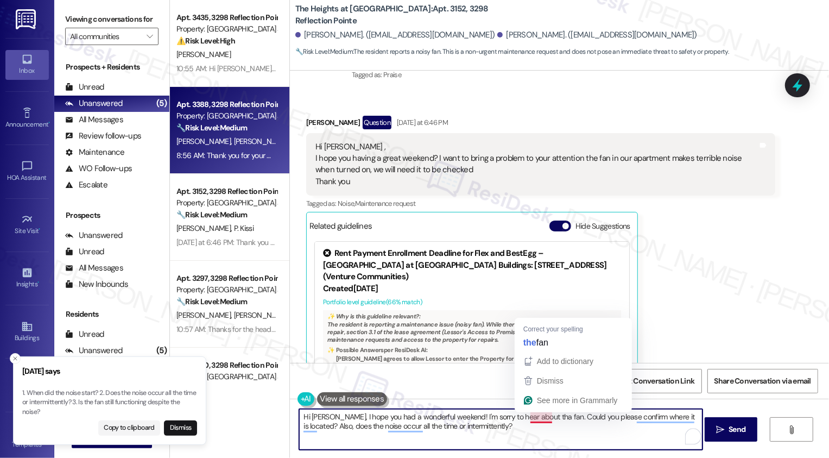
click at [541, 418] on textarea "Hi [PERSON_NAME], I hope you had a wonderful weekend! I'm sorry to hear about t…" at bounding box center [500, 429] width 403 height 41
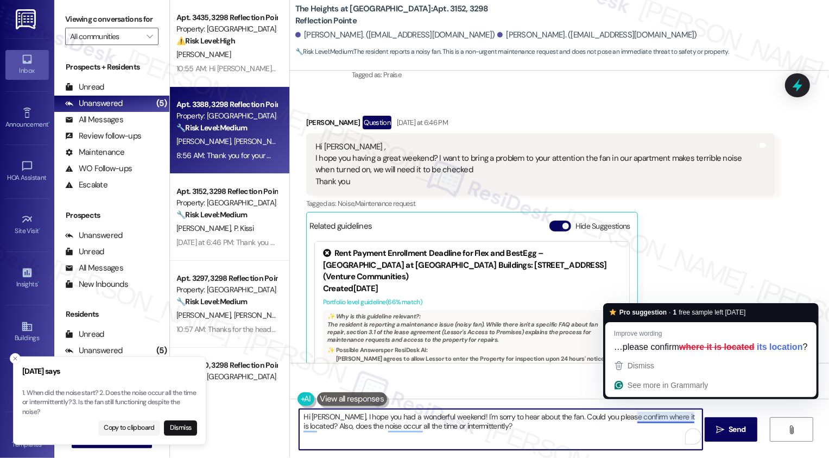
click at [654, 413] on textarea "Hi [PERSON_NAME], I hope you had a wonderful weekend! I'm sorry to hear about t…" at bounding box center [500, 429] width 403 height 41
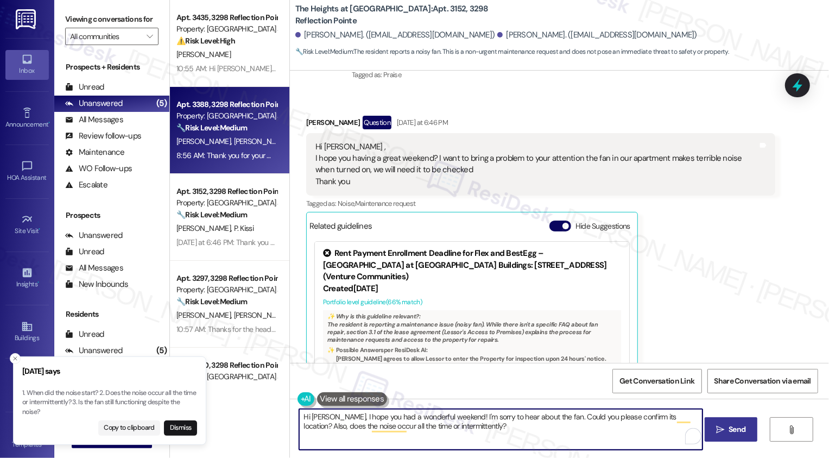
type textarea "Hi [PERSON_NAME], I hope you had a wonderful weekend! I'm sorry to hear about t…"
click at [716, 431] on icon "" at bounding box center [720, 429] width 8 height 9
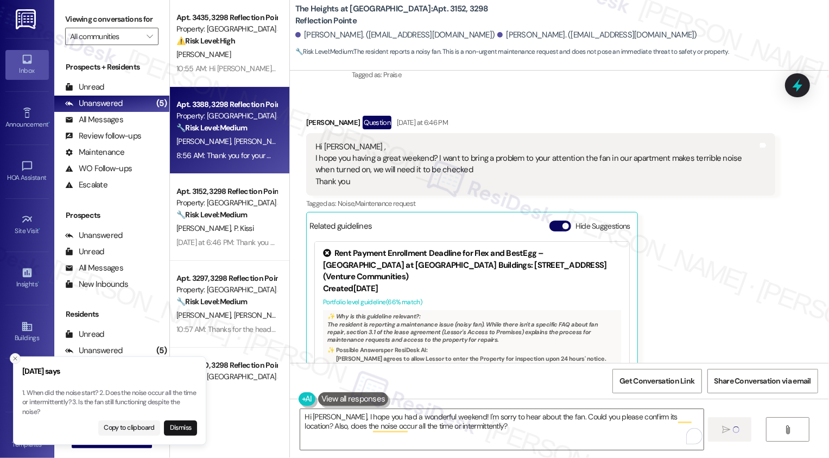
click at [14, 358] on line "Close toast" at bounding box center [15, 358] width 3 height 3
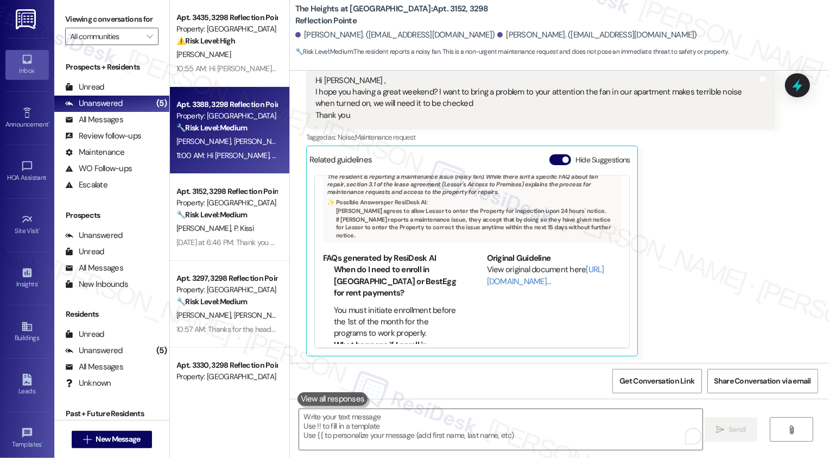
scroll to position [4405, 0]
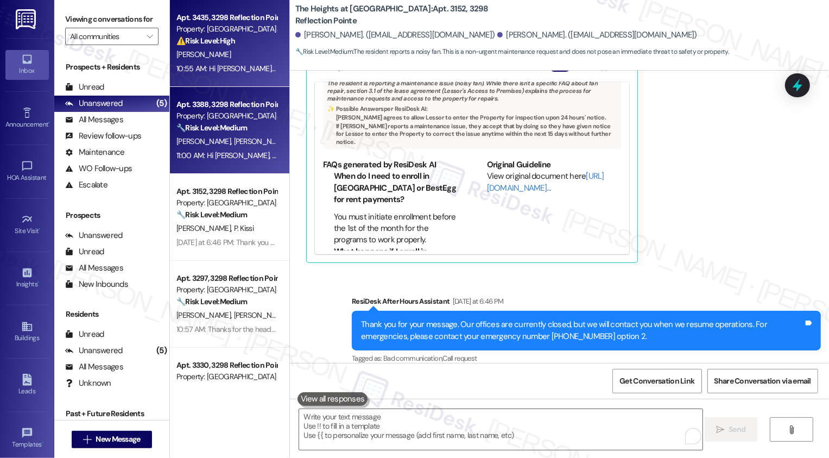
click at [222, 59] on span "[PERSON_NAME]" at bounding box center [203, 54] width 54 height 10
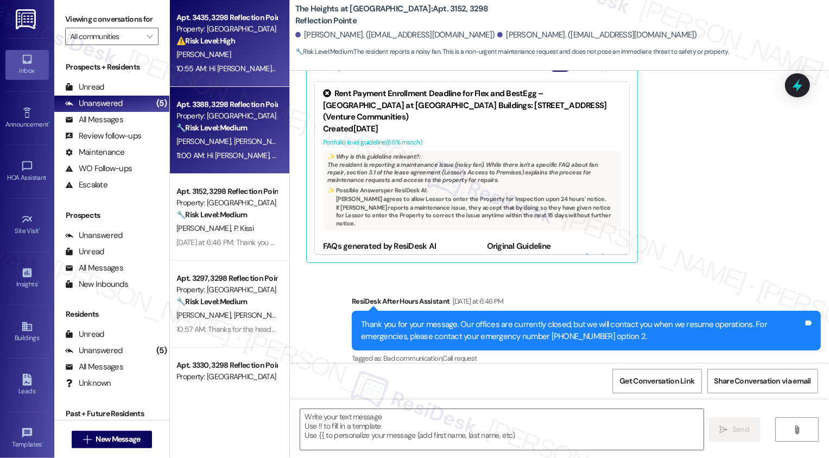
type textarea "Fetching suggested responses. Please feel free to read through the conversation…"
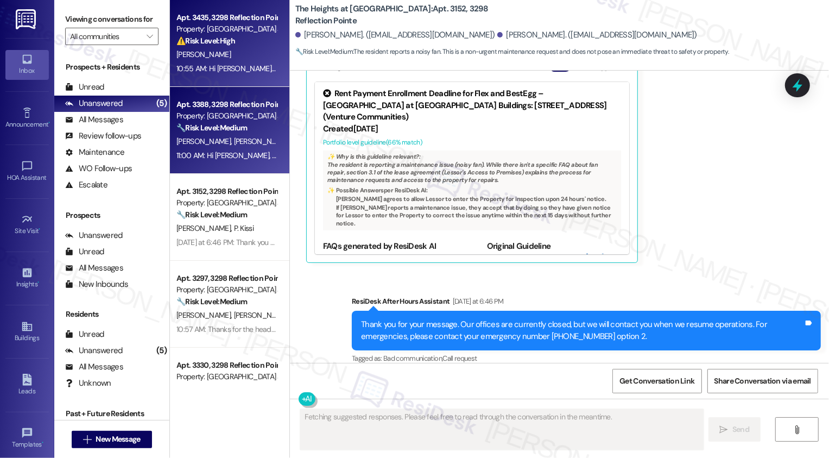
click at [232, 130] on strong "🔧 Risk Level: Medium" at bounding box center [211, 128] width 71 height 10
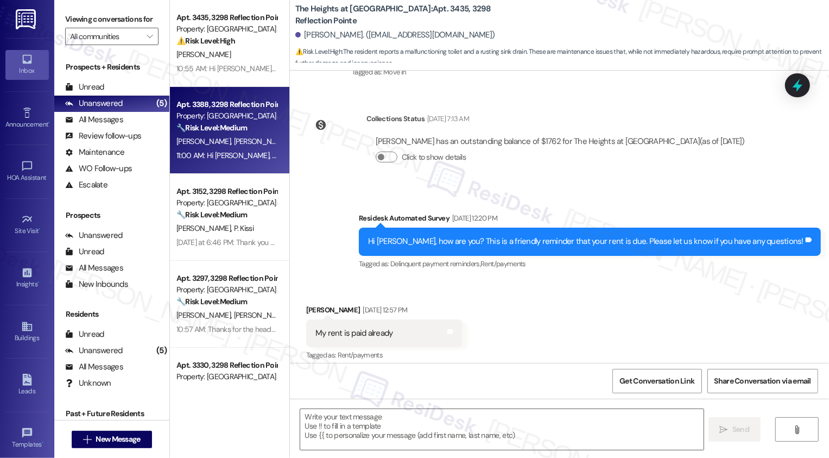
scroll to position [0, 0]
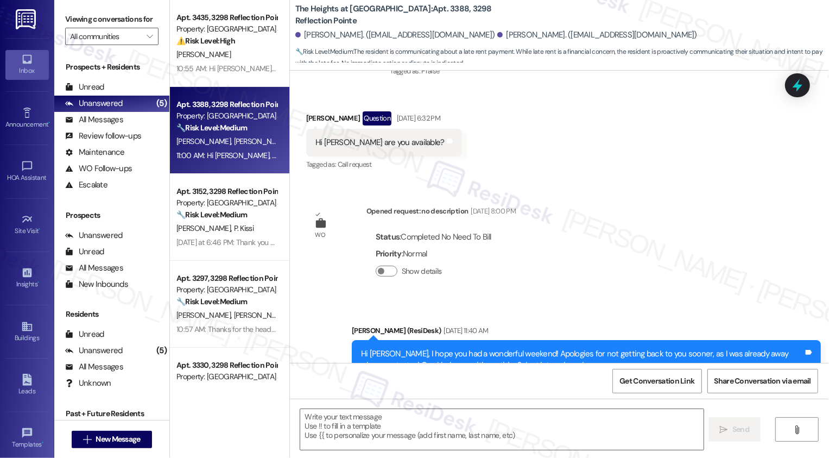
type textarea "Fetching suggested responses. Please feel free to read through the conversation…"
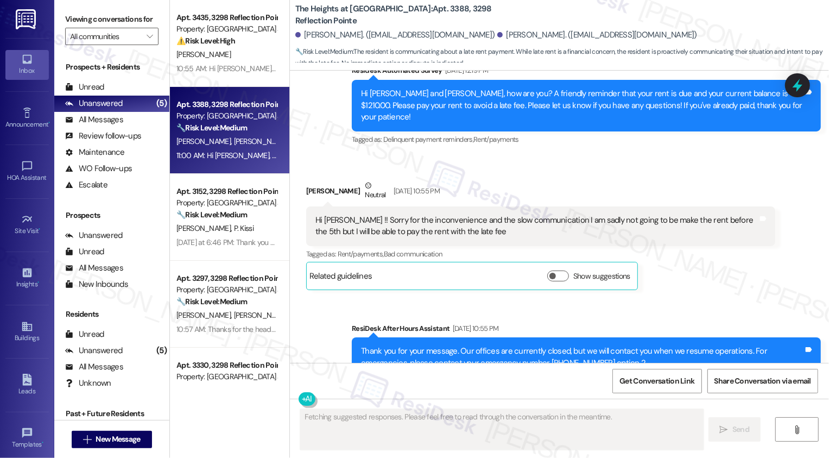
scroll to position [2404, 0]
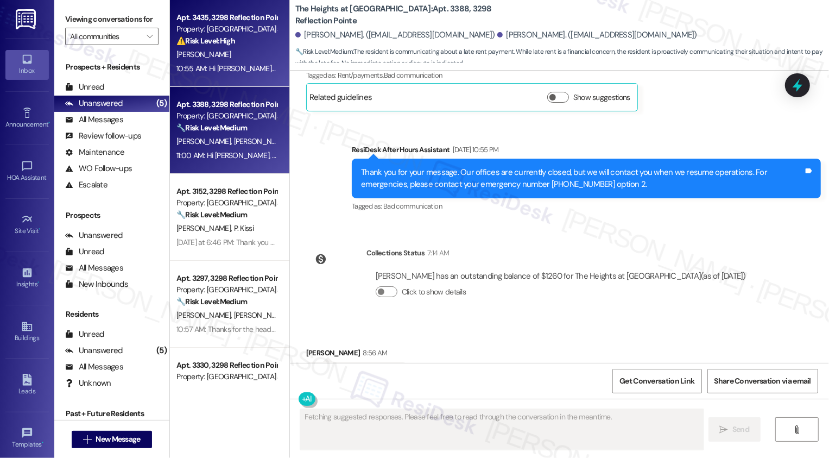
click at [230, 59] on span "[PERSON_NAME]" at bounding box center [203, 54] width 54 height 10
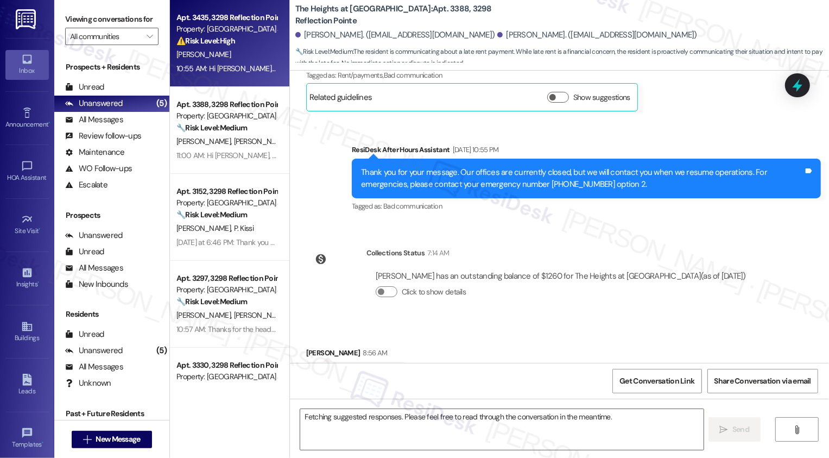
click at [230, 59] on span "[PERSON_NAME]" at bounding box center [203, 54] width 54 height 10
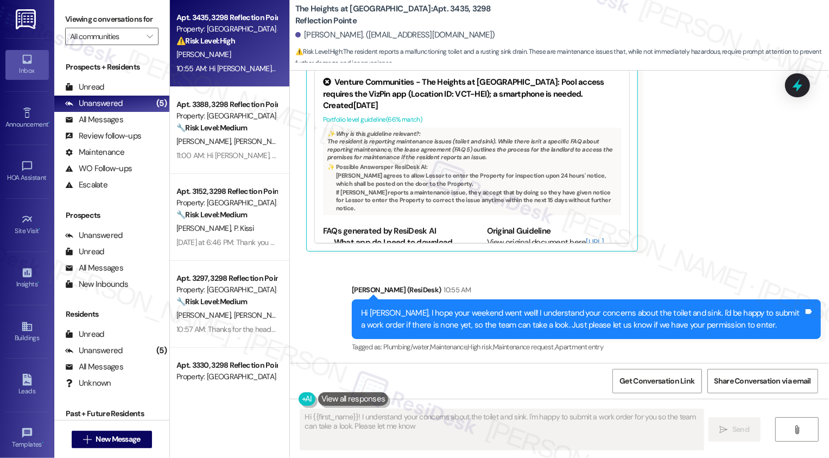
scroll to position [78, 0]
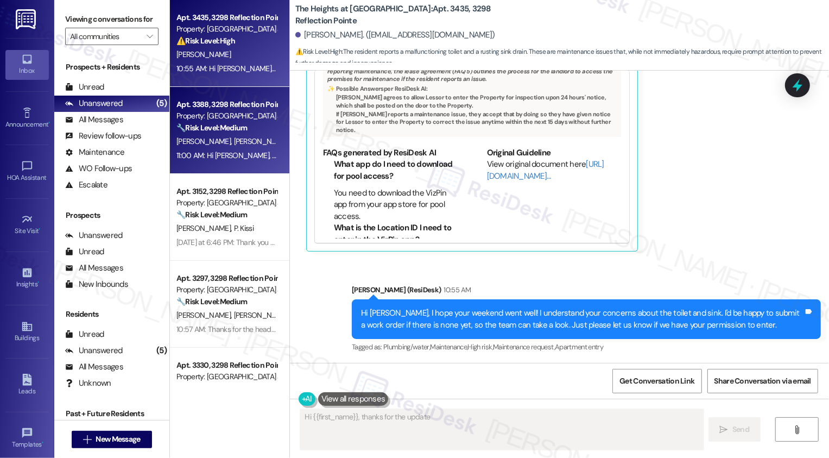
type textarea "Hi {{first_name}}, thanks for the update!"
click at [236, 145] on div "[PERSON_NAME] [PERSON_NAME]" at bounding box center [226, 142] width 103 height 14
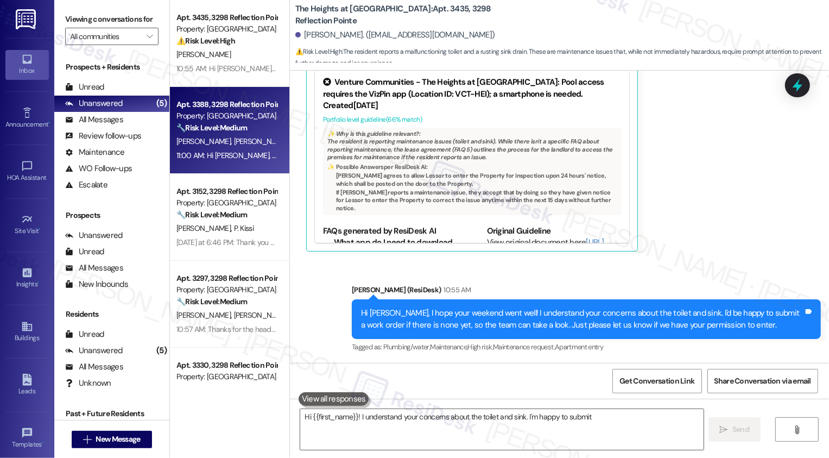
click at [236, 145] on div "[PERSON_NAME] [PERSON_NAME]" at bounding box center [226, 142] width 103 height 14
type textarea "Hi {{first_name}}! I understand your concerns about the toilet and sink. I'm ha…"
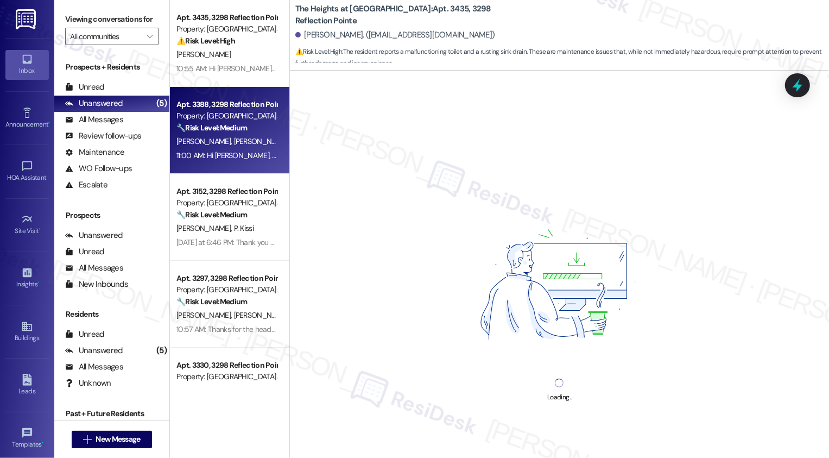
click at [236, 145] on div "[PERSON_NAME] [PERSON_NAME]" at bounding box center [226, 142] width 103 height 14
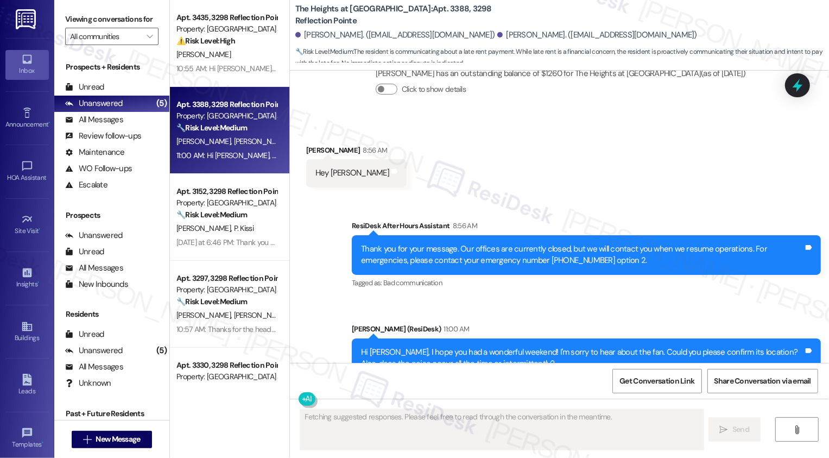
scroll to position [2610, 0]
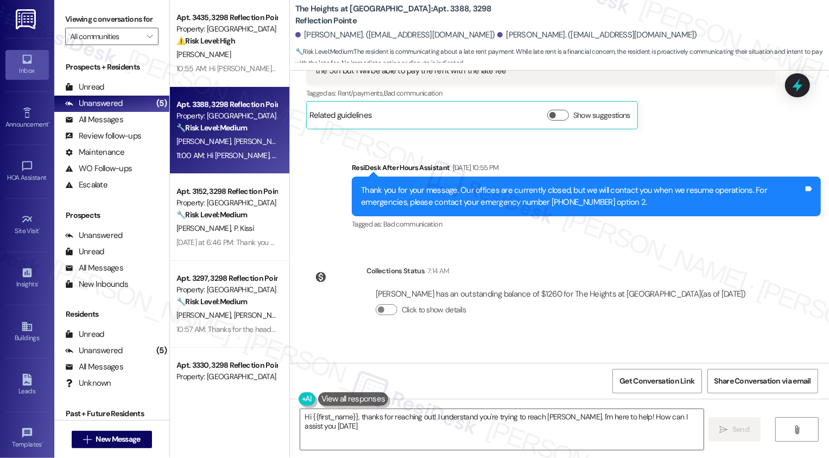
type textarea "Hi {{first_name}}, thanks for reaching out! I understand you're trying to reach…"
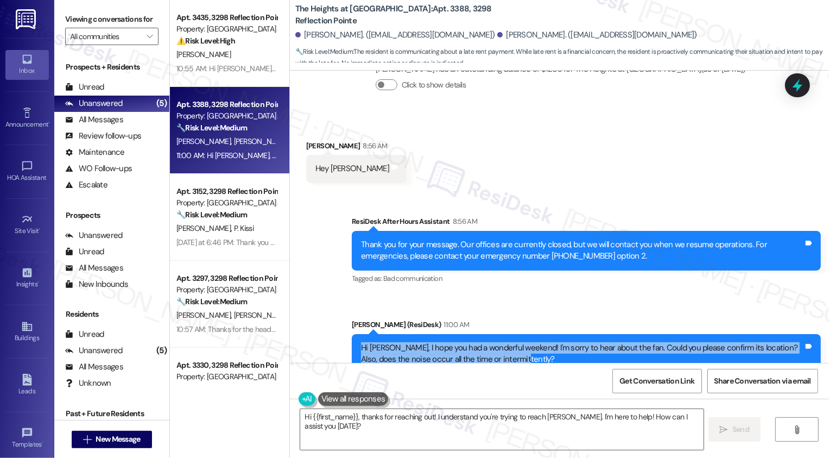
copy div "Hi [PERSON_NAME], I hope you had a wonderful weekend! I'm sorry to hear about t…"
drag, startPoint x: 351, startPoint y: 310, endPoint x: 541, endPoint y: 332, distance: 191.3
click at [541, 334] on div "Hi [PERSON_NAME], I hope you had a wonderful weekend! I'm sorry to hear about t…" at bounding box center [586, 354] width 469 height 40
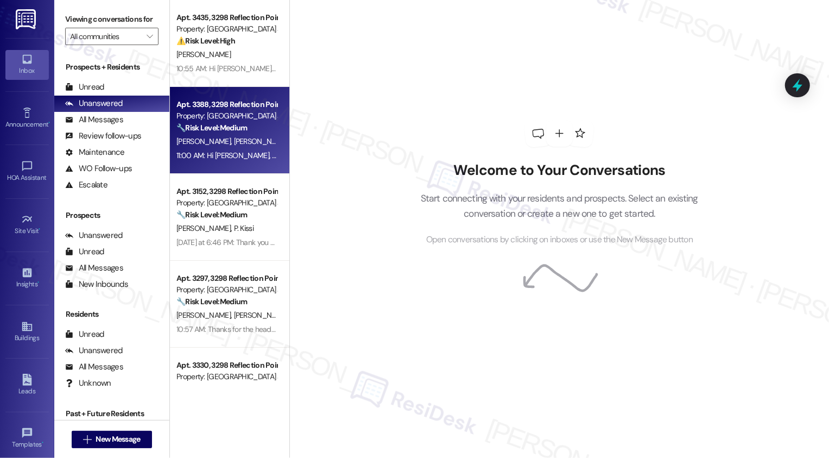
click at [221, 131] on strong "🔧 Risk Level: Medium" at bounding box center [211, 128] width 71 height 10
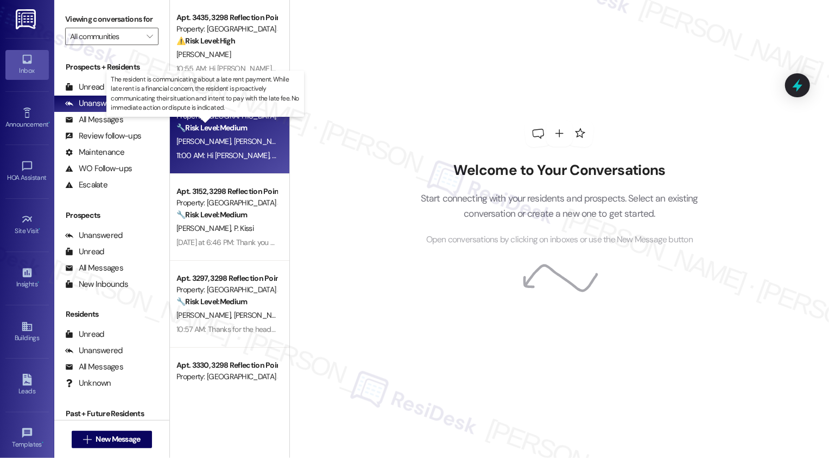
click at [221, 131] on strong "🔧 Risk Level: Medium" at bounding box center [211, 128] width 71 height 10
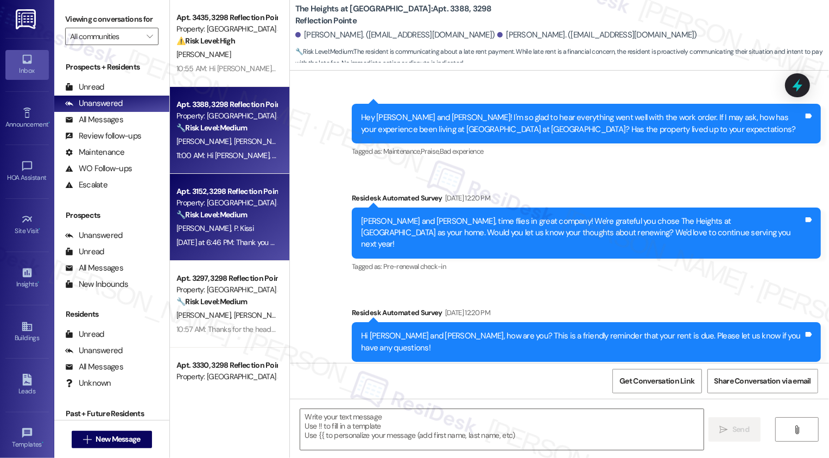
type textarea "Fetching suggested responses. Please feel free to read through the conversation…"
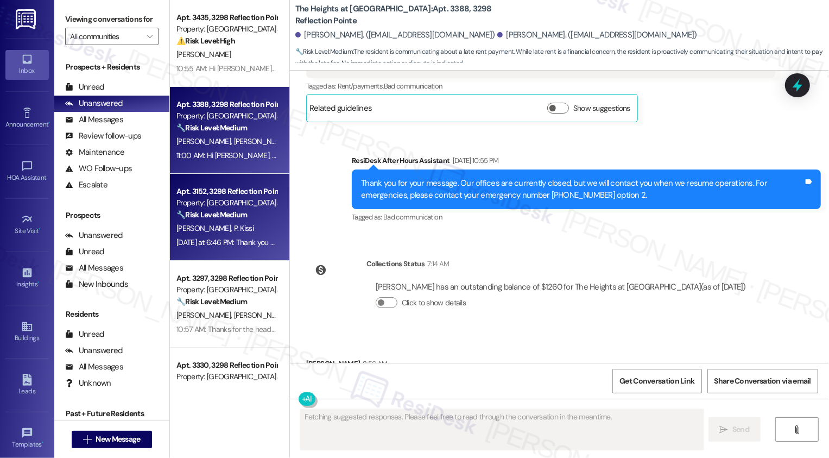
click at [225, 210] on strong "🔧 Risk Level: Medium" at bounding box center [211, 215] width 71 height 10
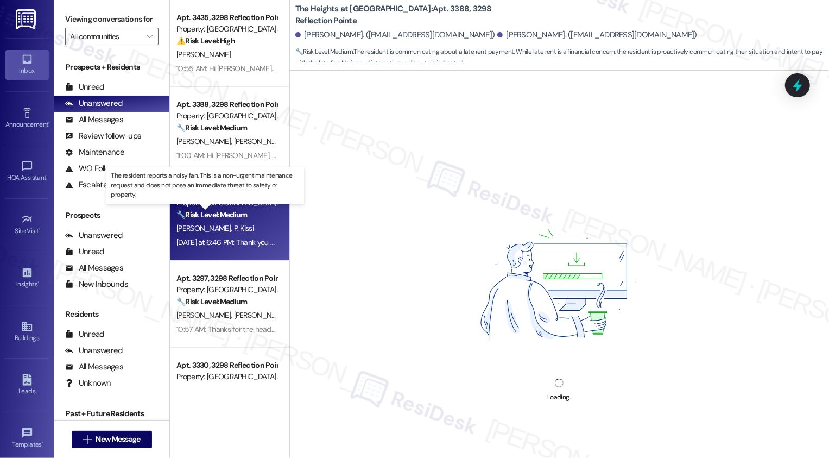
click at [225, 210] on strong "🔧 Risk Level: Medium" at bounding box center [211, 215] width 71 height 10
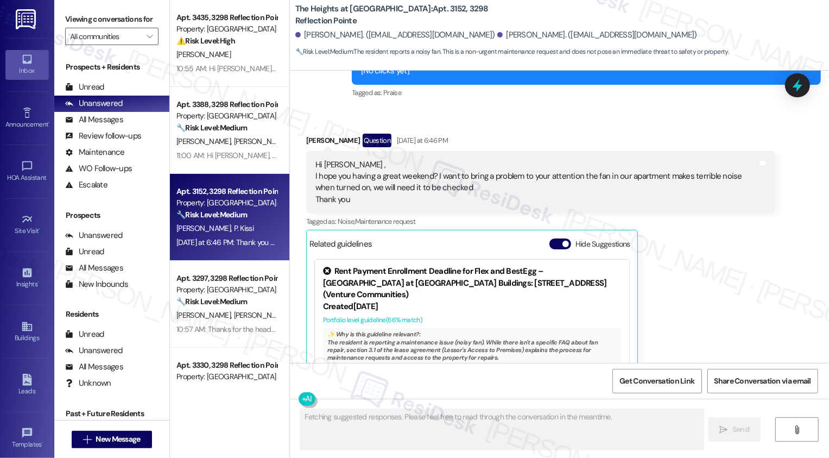
scroll to position [4193, 0]
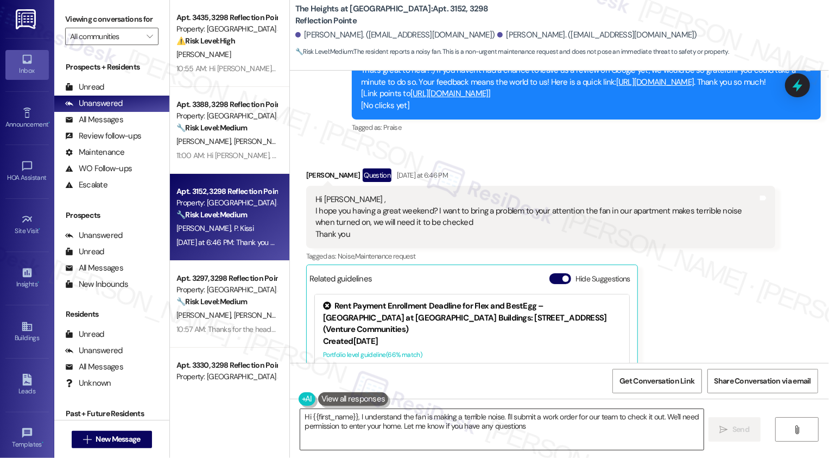
type textarea "Hi {{first_name}}, I understand the fan is making a terrible noise. I'll submit…"
click at [395, 425] on textarea "Hi {{first_name}}, I understand the fan is making a terrible noise. I'll submit…" at bounding box center [501, 429] width 403 height 41
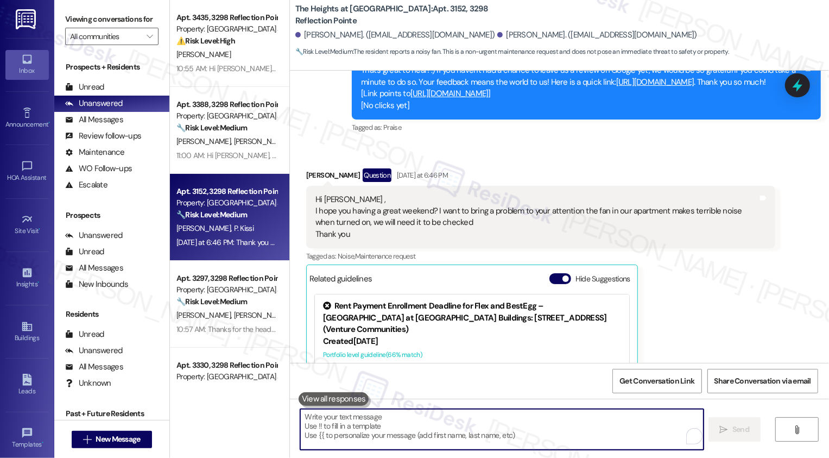
paste textarea "Hi [PERSON_NAME], I hope you had a wonderful weekend! I'm sorry to hear about t…"
type textarea "Hi [PERSON_NAME], I hope you had a wonderful weekend! I'm sorry to hear about t…"
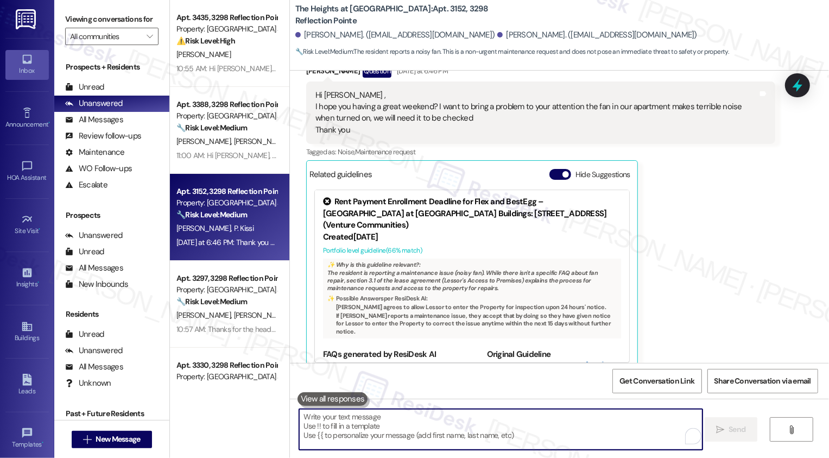
scroll to position [4302, 0]
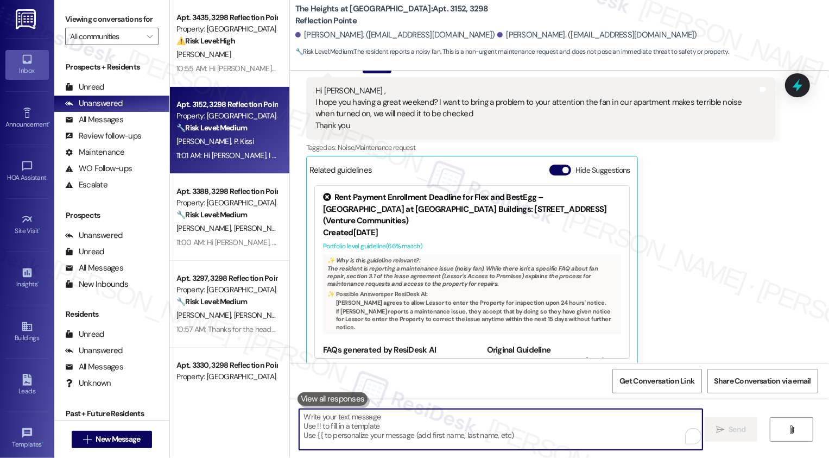
click at [257, 122] on div "🔧 Risk Level: Medium The resident reports a noisy fan. This is a non-urgent mai…" at bounding box center [226, 127] width 100 height 11
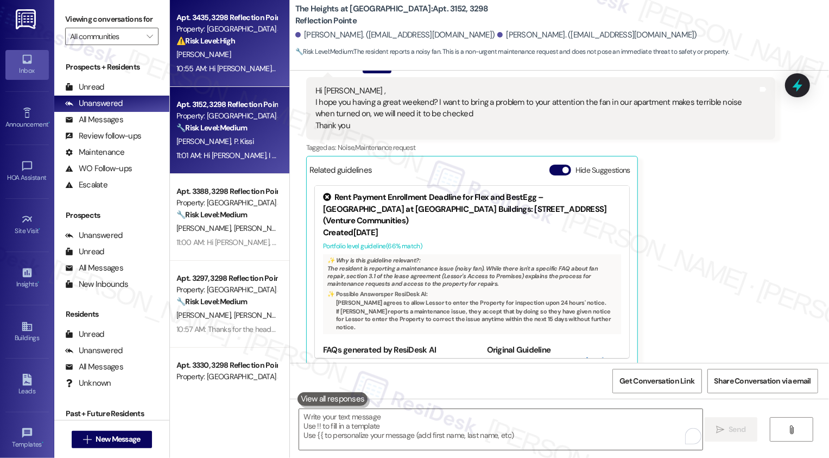
click at [223, 61] on div "[PERSON_NAME]" at bounding box center [226, 55] width 103 height 14
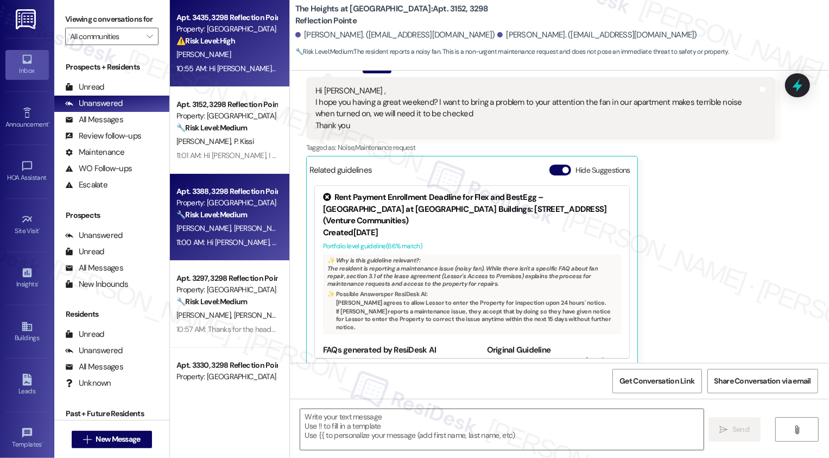
type textarea "Fetching suggested responses. Please feel free to read through the conversation…"
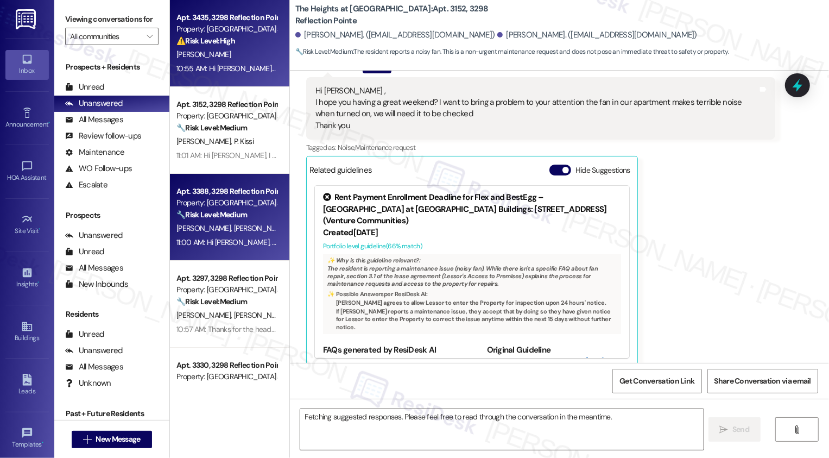
click at [227, 235] on div "[PERSON_NAME] [PERSON_NAME]" at bounding box center [226, 229] width 103 height 14
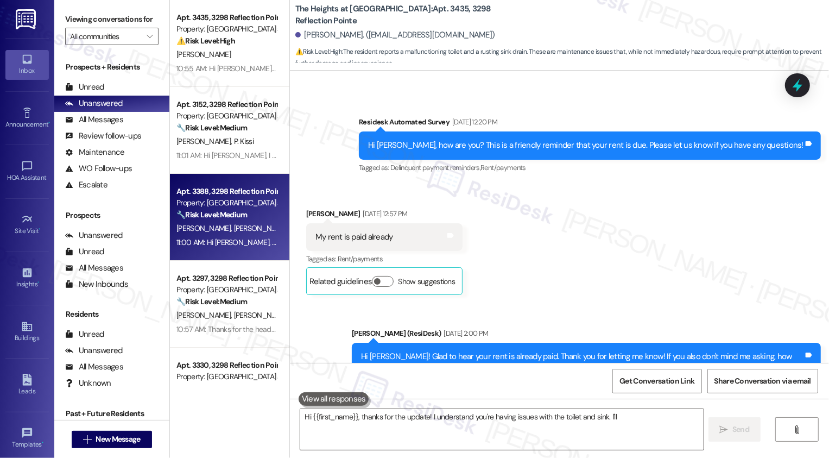
click at [227, 235] on div "[PERSON_NAME] [PERSON_NAME]" at bounding box center [226, 229] width 103 height 14
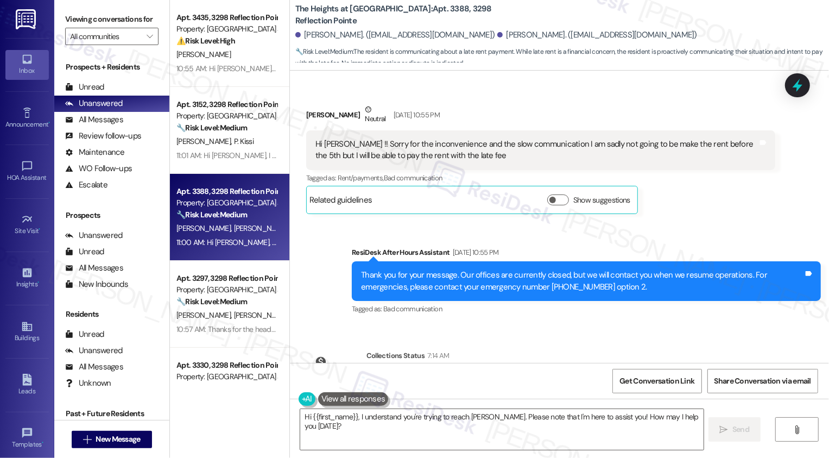
scroll to position [2504, 0]
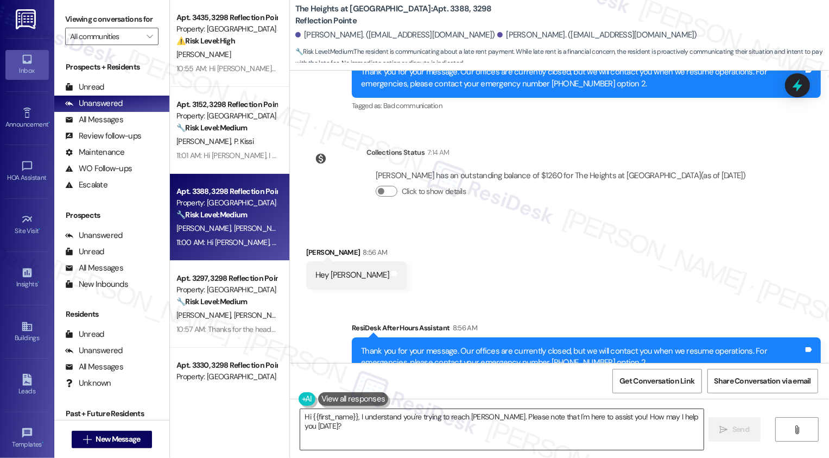
click at [465, 426] on textarea "Hi {{first_name}}, I understand you're trying to reach Sarah. Please note that …" at bounding box center [501, 429] width 403 height 41
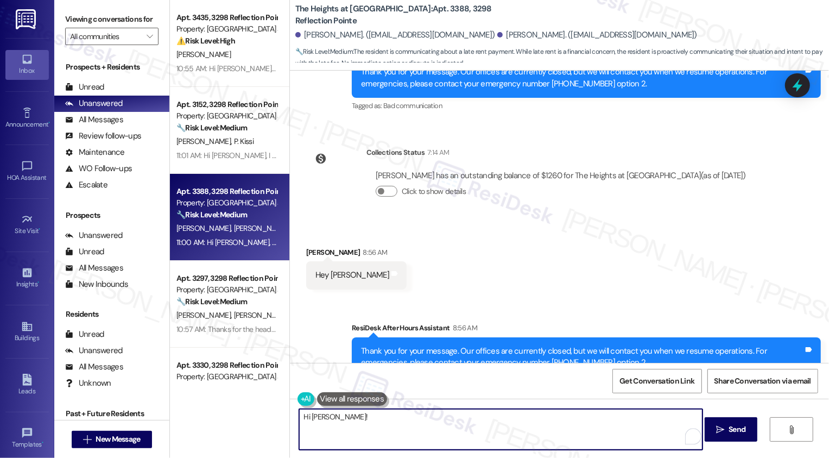
scroll to position [2610, 0]
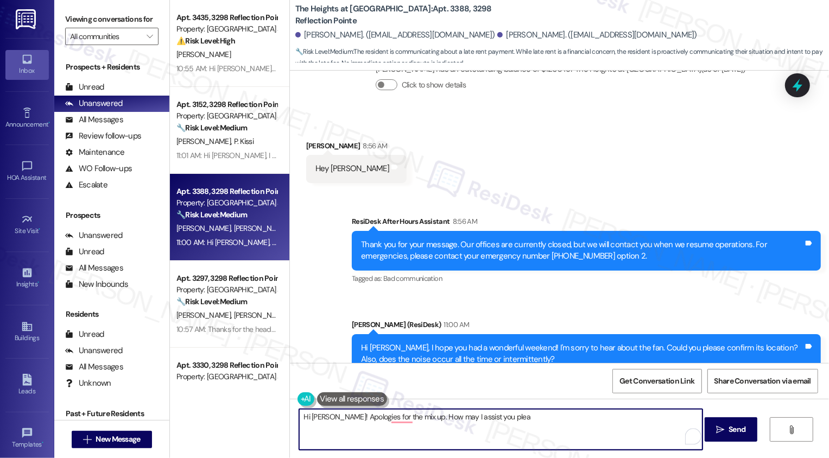
drag, startPoint x: 412, startPoint y: 415, endPoint x: 598, endPoint y: 415, distance: 185.7
click at [598, 415] on textarea "Hi Angelo! Apologies for the mix up. How may I assist you plea" at bounding box center [500, 429] width 403 height 41
drag, startPoint x: 331, startPoint y: 416, endPoint x: 408, endPoint y: 415, distance: 76.6
click at [408, 415] on textarea "Hi Angelo! Apologies for the mix up! Thank you for letting me know about your r…" at bounding box center [500, 429] width 403 height 41
click at [330, 416] on textarea "Hi Angelo! I hope you had a wonderful wekend! Thank you for letting me know abo…" at bounding box center [500, 429] width 403 height 41
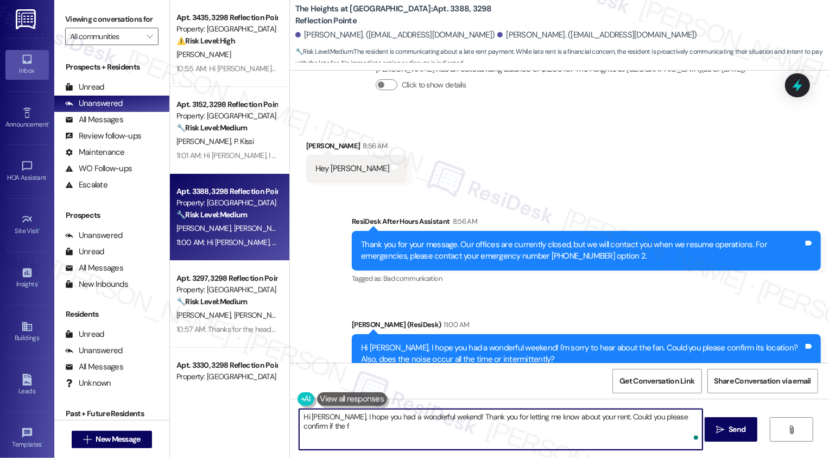
click at [466, 423] on textarea "Hi Angelo, I hope you had a wonderful wekend! Thank you for letting me know abo…" at bounding box center [500, 429] width 403 height 41
click at [529, 423] on textarea "Hi Angelo, I hope you had a wonderful wekend! Thank you for letting me know abo…" at bounding box center [500, 429] width 403 height 41
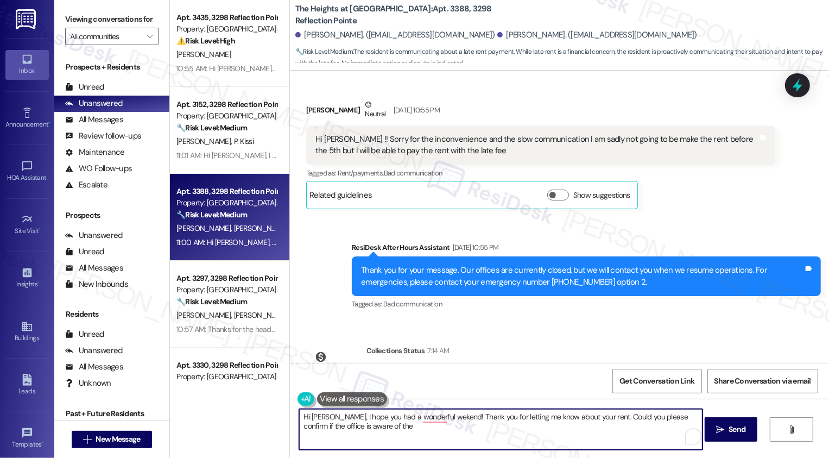
scroll to position [2236, 0]
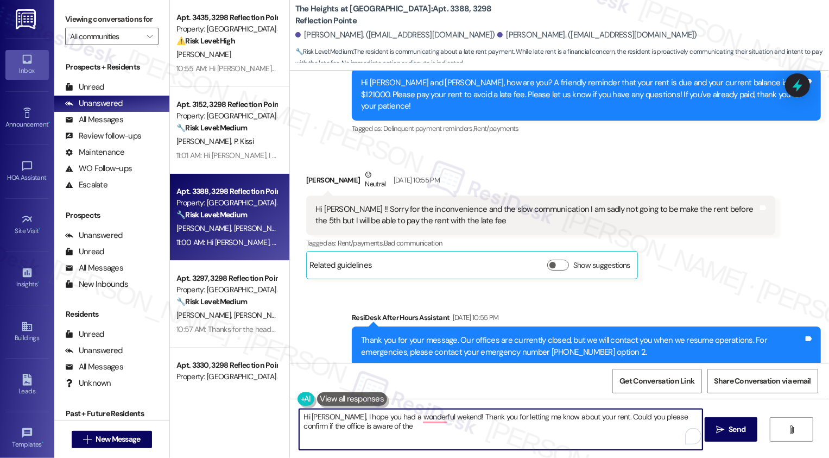
drag, startPoint x: 679, startPoint y: 415, endPoint x: 683, endPoint y: 423, distance: 9.0
click at [683, 425] on textarea "Hi Angelo, I hope you had a wonderful wekend! Thank you for letting me know abo…" at bounding box center [500, 429] width 403 height 41
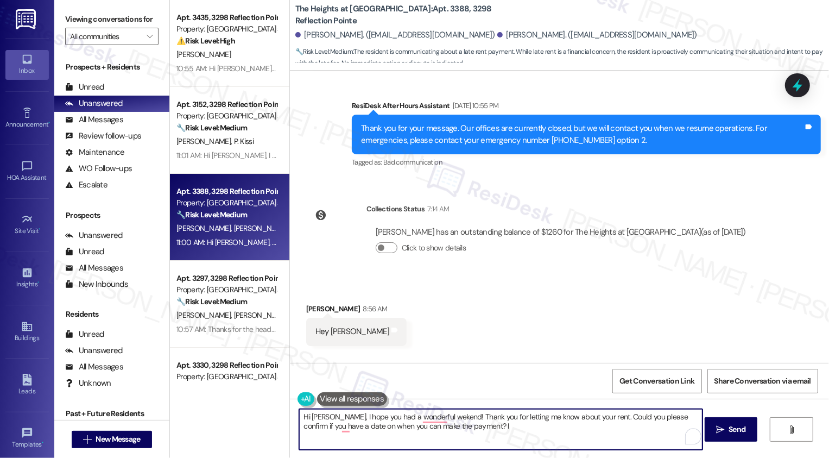
scroll to position [2447, 0]
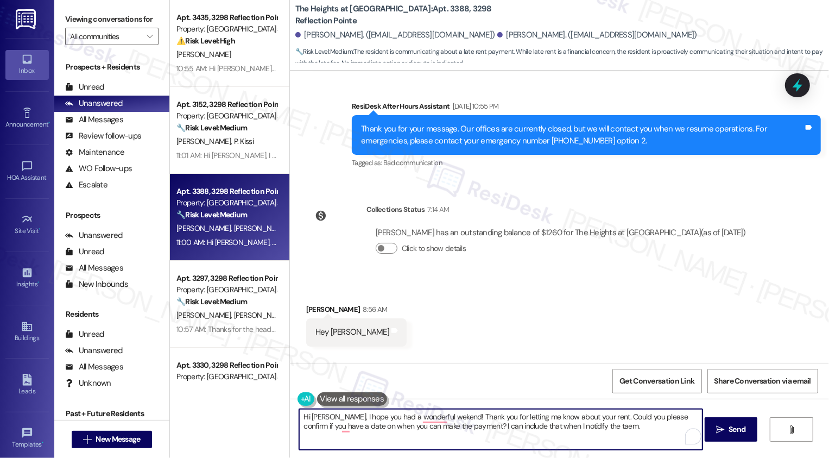
click at [576, 431] on textarea "Hi Angelo, I hope you had a wonderful wekend! Thank you for letting me know abo…" at bounding box center [500, 429] width 403 height 41
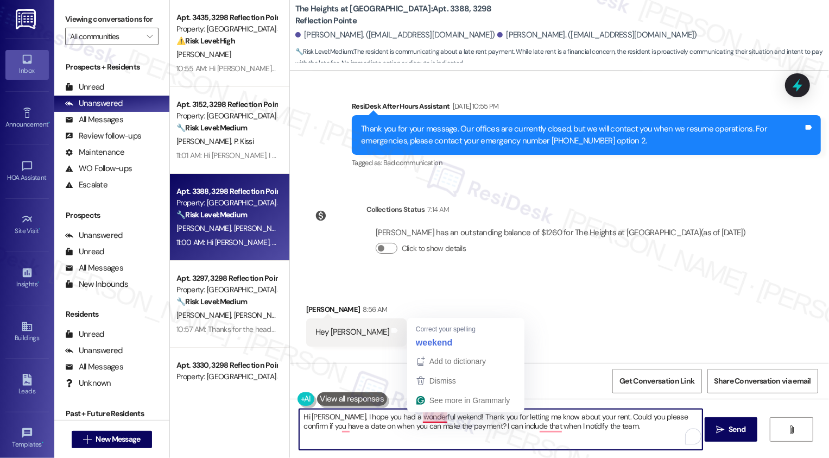
click at [432, 416] on textarea "Hi Angelo, I hope you had a wonderful wekend! Thank you for letting me know abo…" at bounding box center [500, 429] width 403 height 41
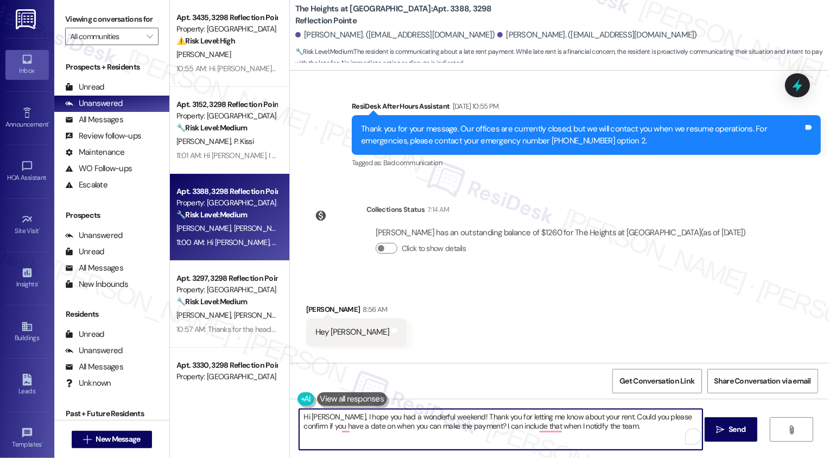
click at [609, 428] on textarea "Hi Angelo, I hope you had a wonderful weekend! Thank you for letting me know ab…" at bounding box center [500, 429] width 403 height 41
click at [592, 415] on textarea "Hi Angelo, I hope you had a wonderful weekend! Thank you for letting me know ab…" at bounding box center [500, 429] width 403 height 41
click at [618, 423] on textarea "Hi Angelo, I hope you had a wonderful weekend! Thank you for letting me know ab…" at bounding box center [500, 429] width 403 height 41
click at [358, 425] on textarea "Hi Angelo, I hope you had a wonderful weekend! Thank you for letting me know ab…" at bounding box center [500, 429] width 403 height 41
click at [454, 431] on textarea "Hi Angelo, I hope you had a wonderful weekend! Thank you for letting me know ab…" at bounding box center [500, 429] width 403 height 41
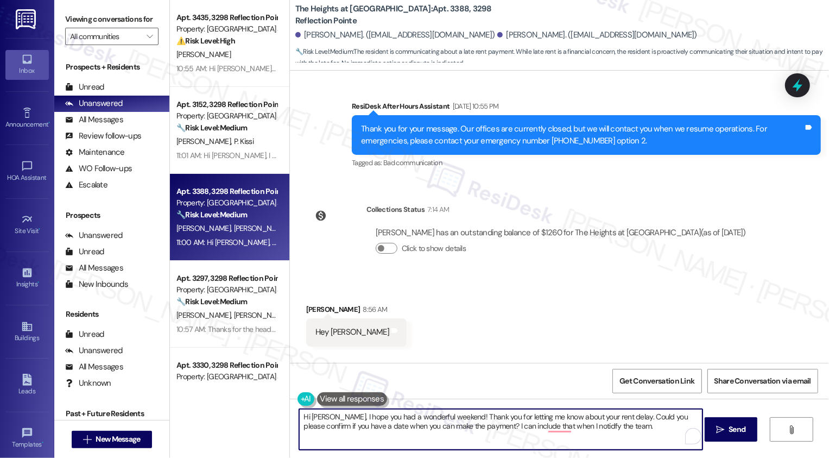
click at [515, 431] on textarea "Hi Angelo, I hope you had a wonderful weekend! Thank you for letting me know ab…" at bounding box center [500, 429] width 403 height 41
click at [557, 431] on textarea "Hi Angelo, I hope you had a wonderful weekend! Thank you for letting me know ab…" at bounding box center [500, 429] width 403 height 41
type textarea "Hi Angelo, I hope you had a wonderful weekend! Thank you for letting me know ab…"
click at [722, 427] on icon "" at bounding box center [720, 429] width 8 height 9
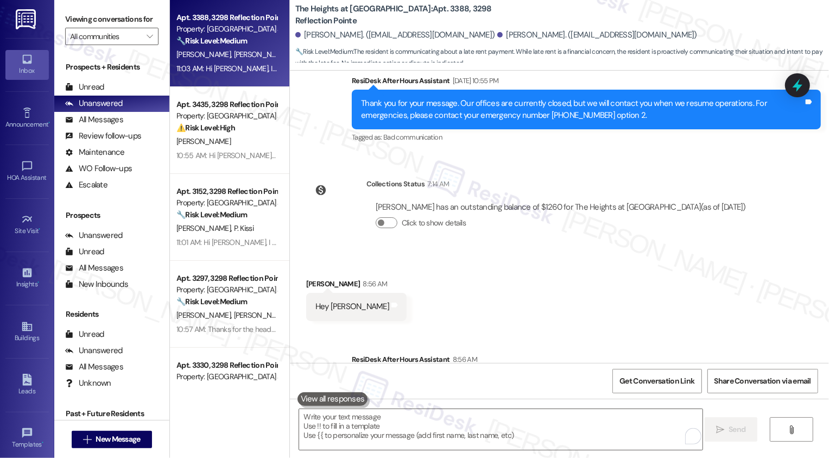
scroll to position [2698, 0]
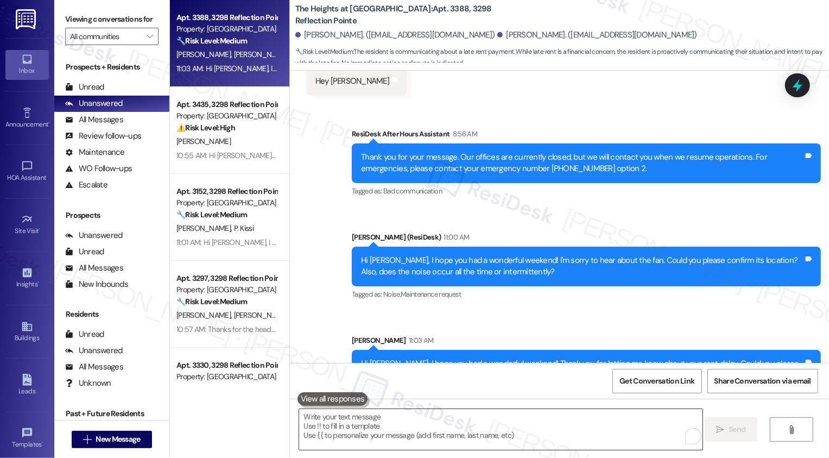
click at [520, 425] on textarea "To enrich screen reader interactions, please activate Accessibility in Grammarl…" at bounding box center [500, 429] width 403 height 41
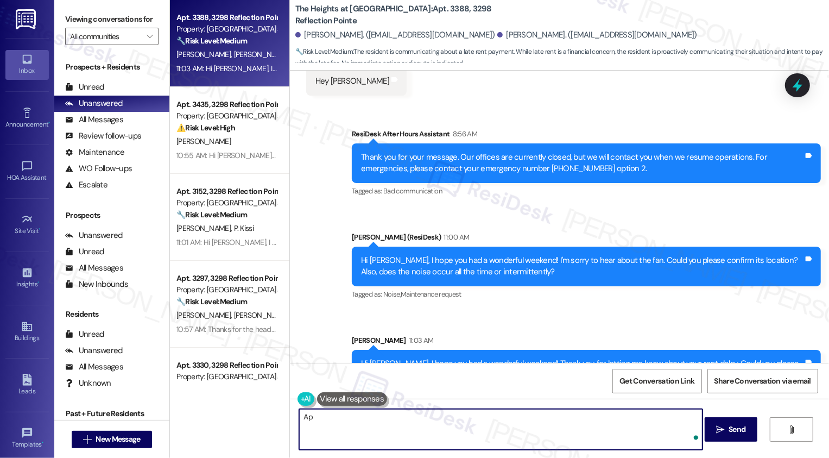
type textarea "A"
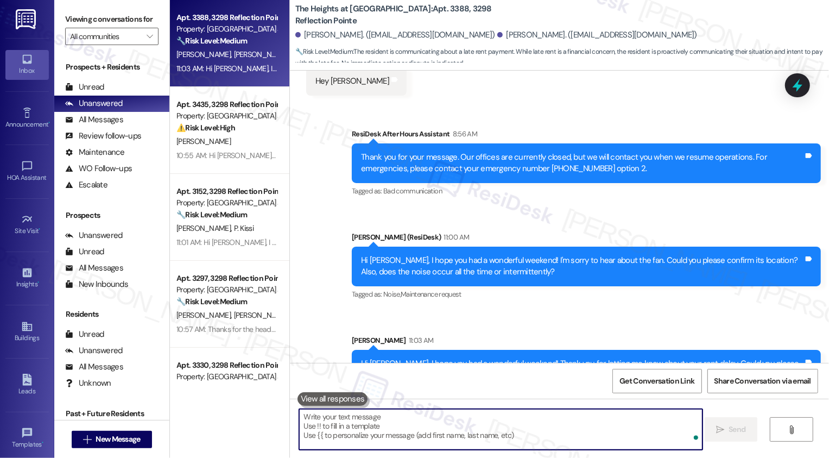
type textarea "I"
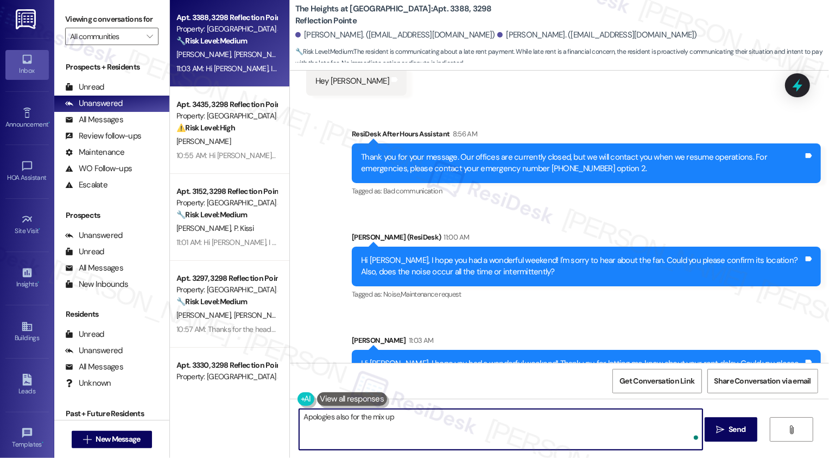
type textarea "Apologies also for the mix up!"
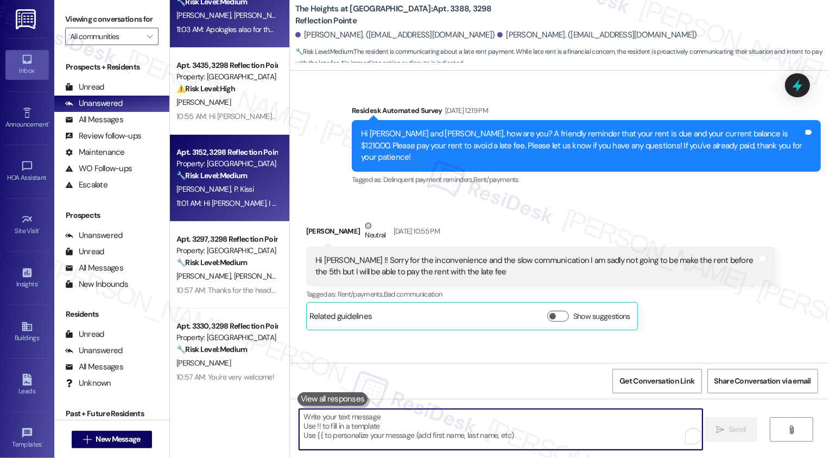
scroll to position [54, 0]
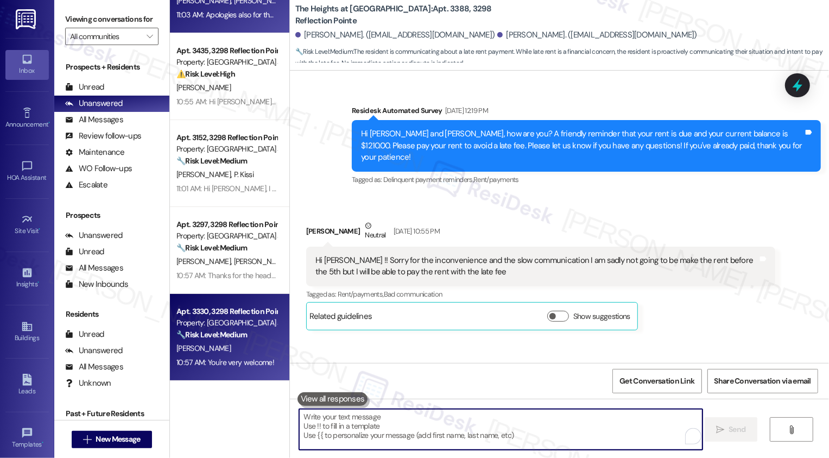
click at [248, 328] on div "Property: [GEOGRAPHIC_DATA] at [GEOGRAPHIC_DATA]" at bounding box center [226, 322] width 100 height 11
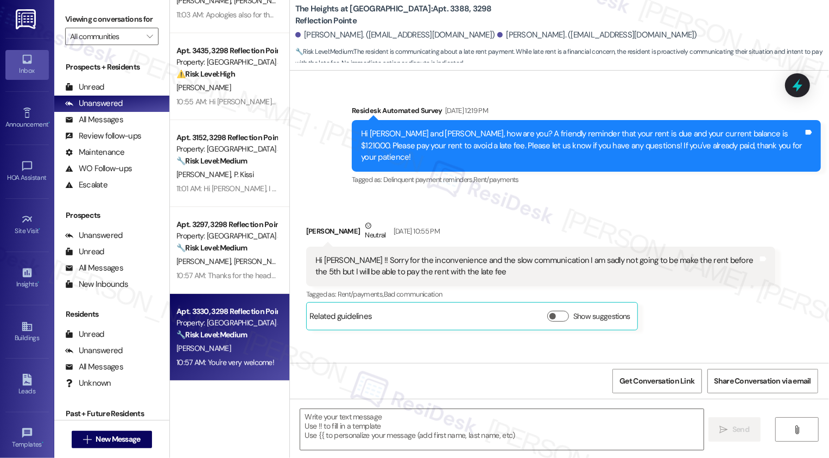
type textarea "Fetching suggested responses. Please feel free to read through the conversation…"
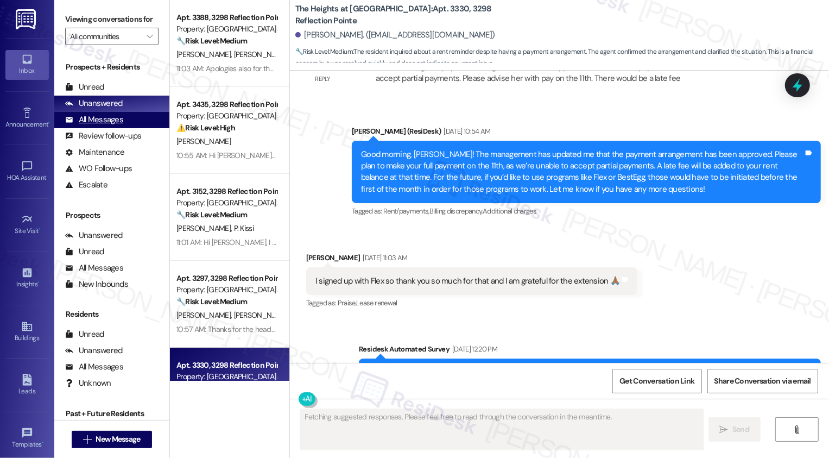
scroll to position [5502, 0]
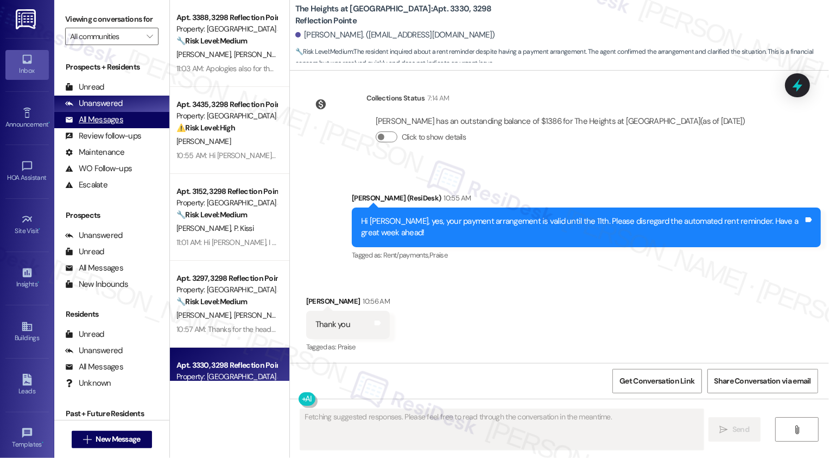
click at [122, 128] on div "All Messages (undefined)" at bounding box center [111, 120] width 115 height 16
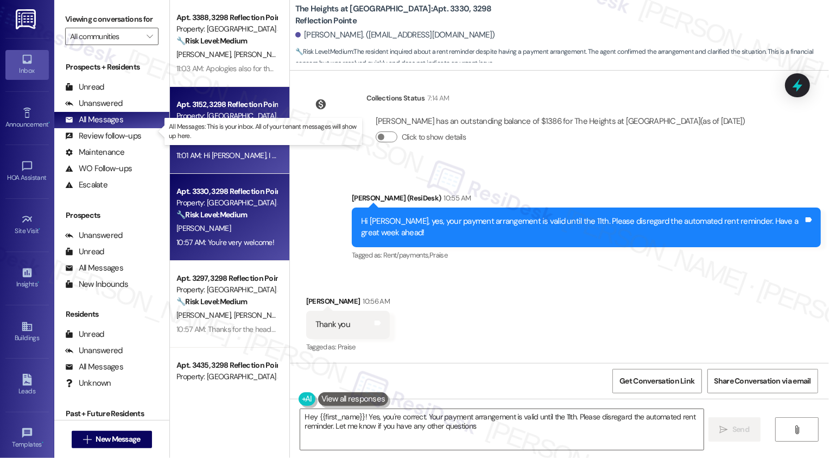
type textarea "Hey {{first_name}}! Yes, you're correct. Your payment arrangement is valid unti…"
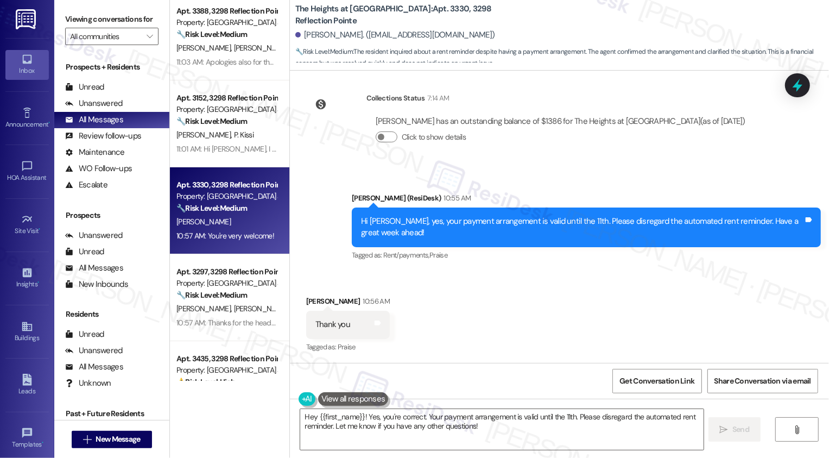
scroll to position [0, 0]
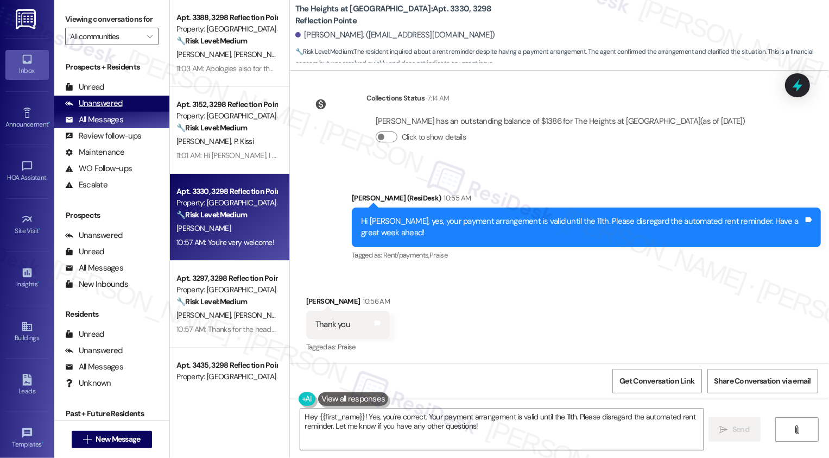
click at [146, 112] on div "Unanswered (0)" at bounding box center [111, 104] width 115 height 16
